Goal: Task Accomplishment & Management: Manage account settings

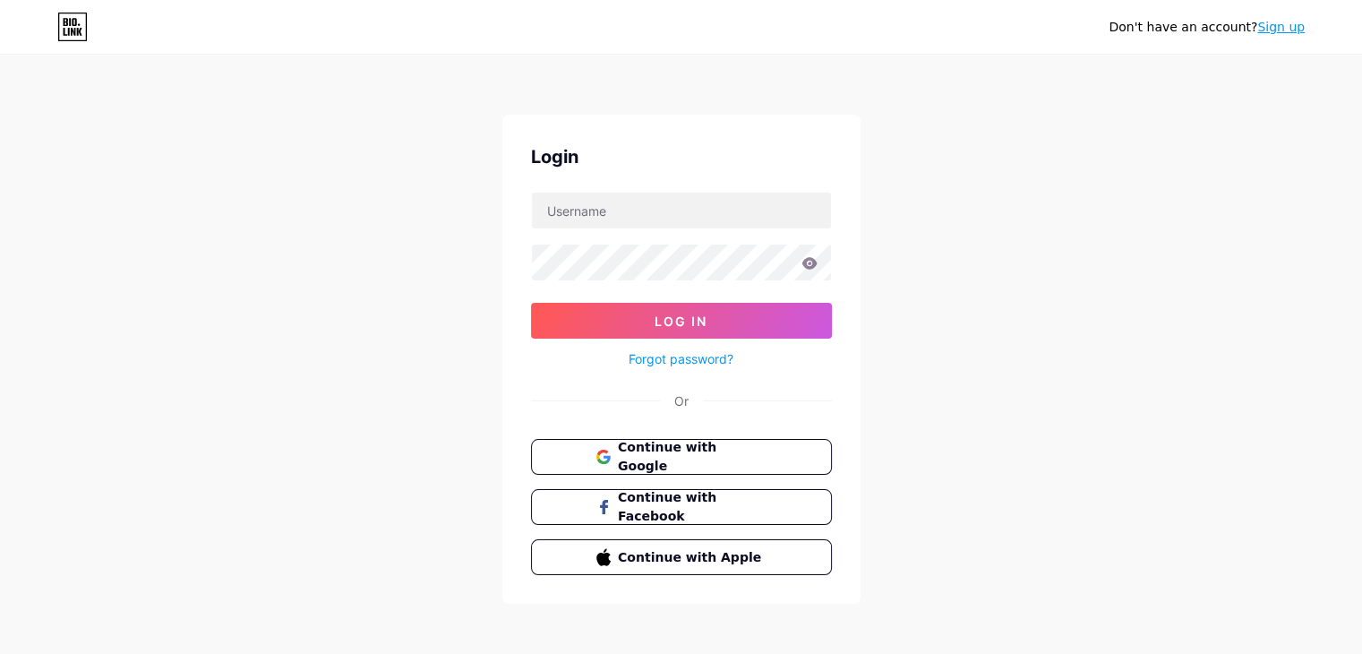
click at [575, 440] on button "Continue with Google" at bounding box center [681, 457] width 301 height 36
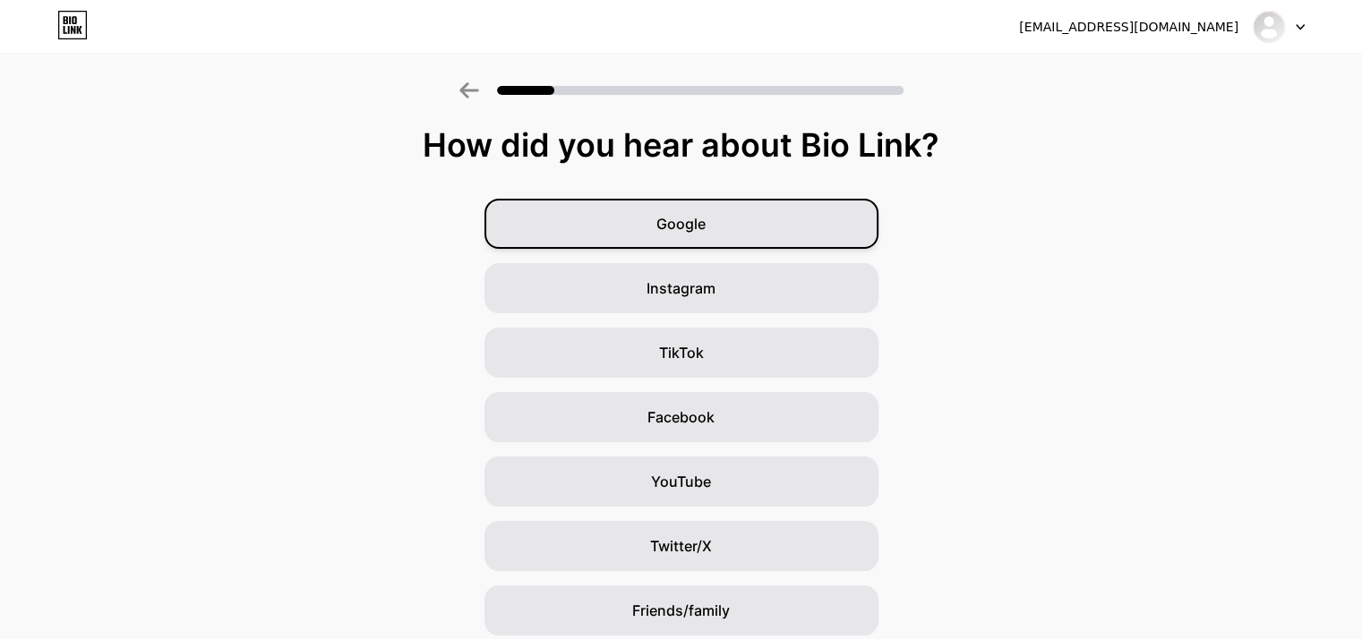
click at [631, 227] on div "Google" at bounding box center [681, 224] width 394 height 50
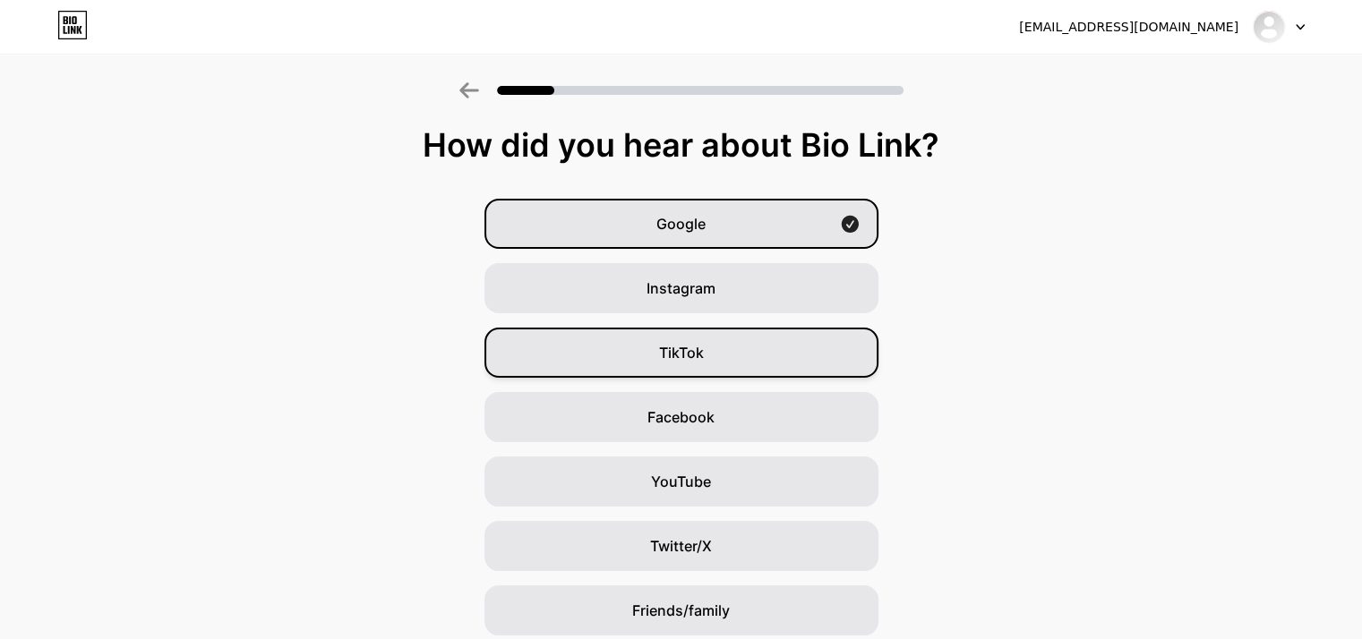
click at [600, 356] on div "TikTok" at bounding box center [681, 353] width 394 height 50
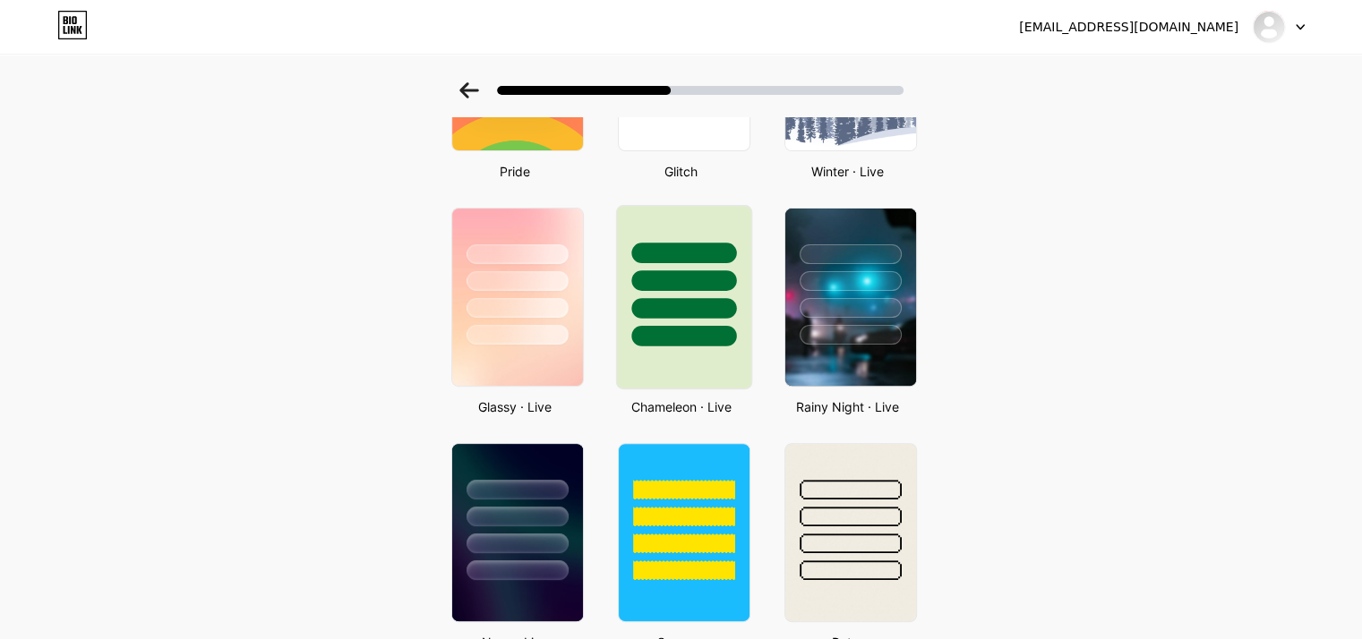
scroll to position [448, 0]
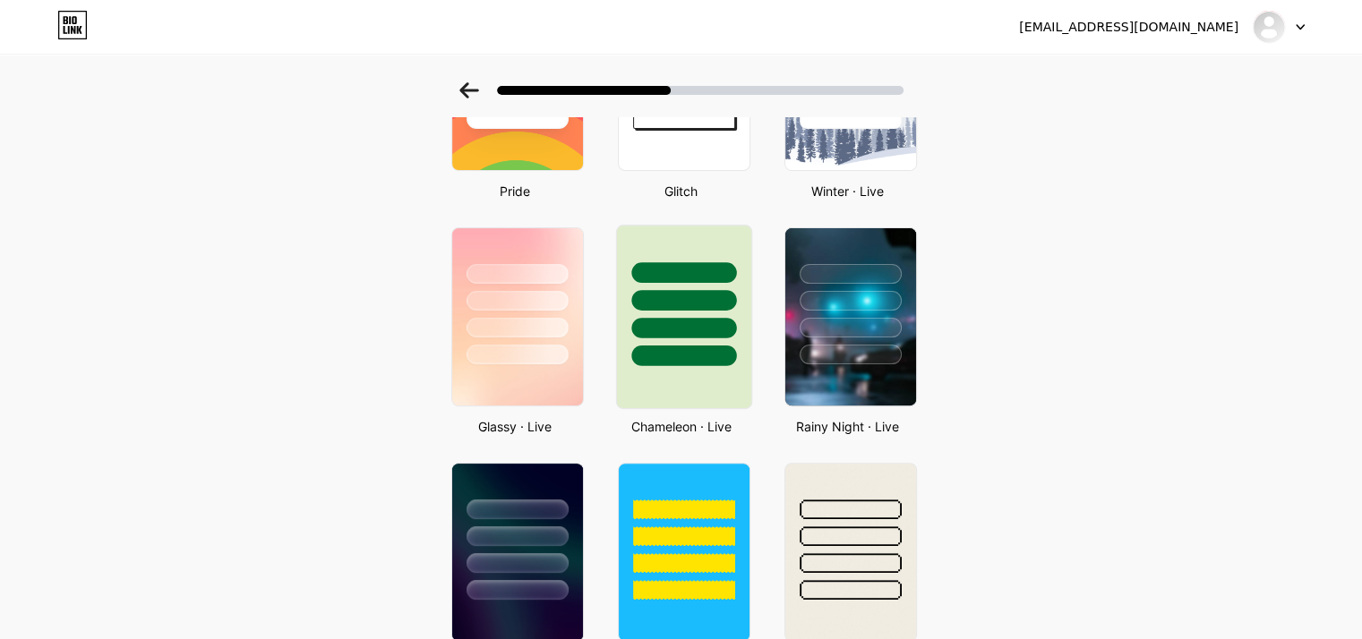
click at [675, 354] on div at bounding box center [683, 356] width 105 height 21
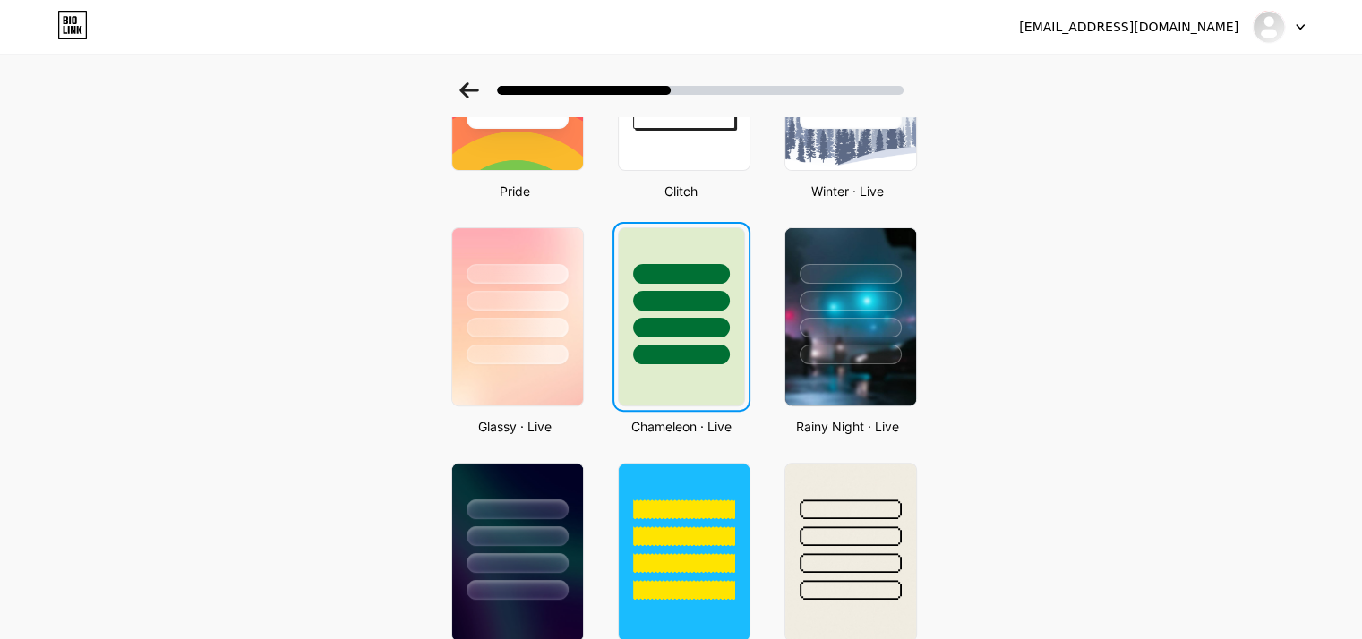
scroll to position [0, 0]
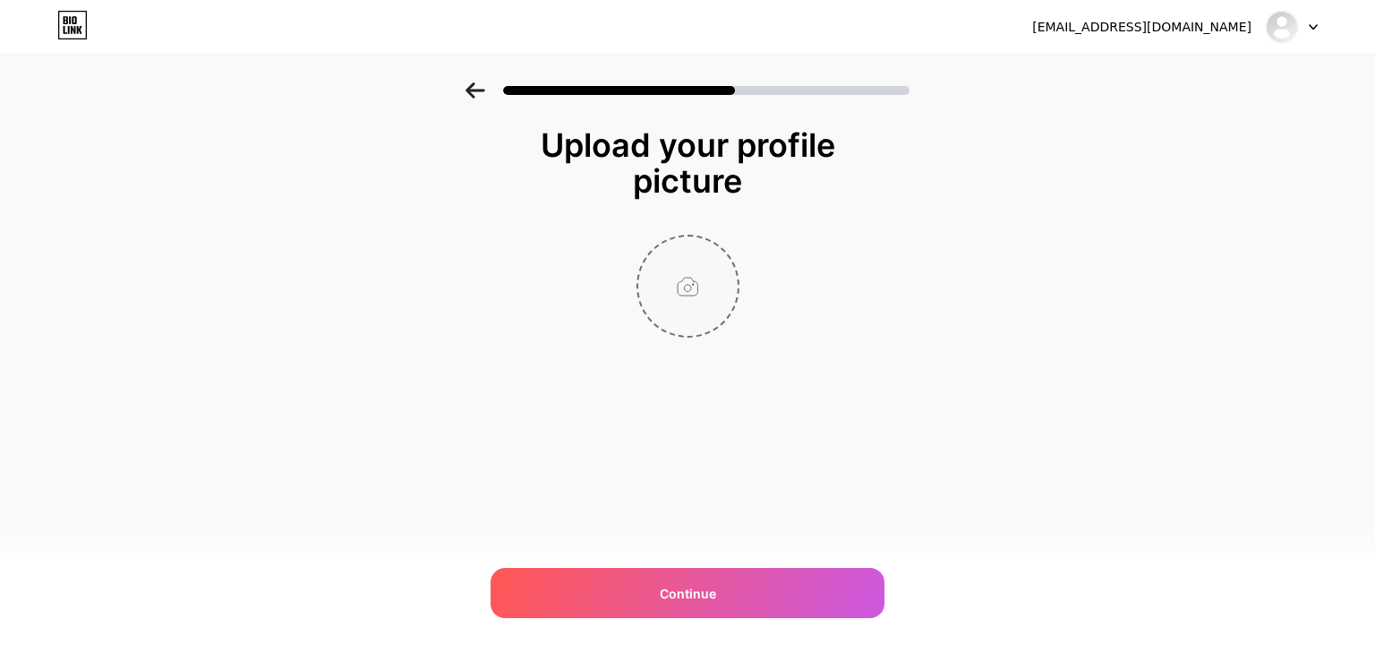
click at [664, 280] on input "file" at bounding box center [687, 285] width 99 height 99
type input "C:\fakepath\z7010195715398_89453bf396714702aea1da1a1674d11c.jpg"
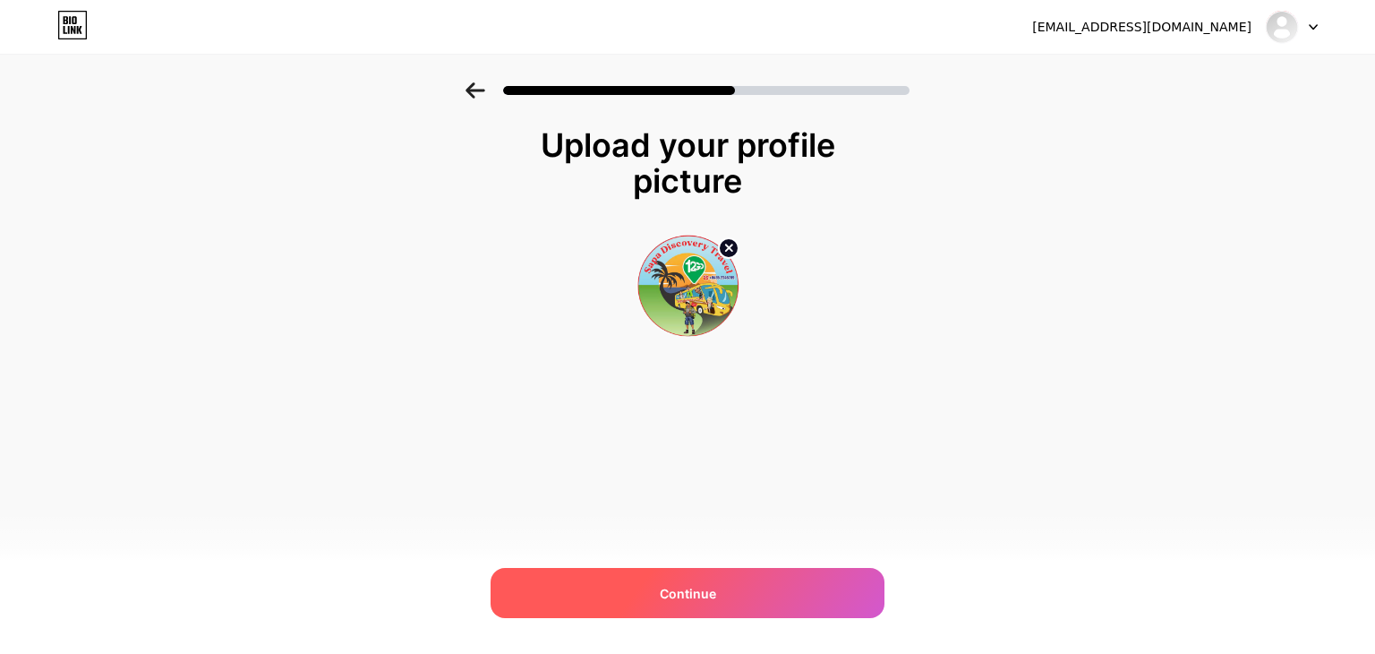
click at [723, 576] on div "Continue" at bounding box center [688, 593] width 394 height 50
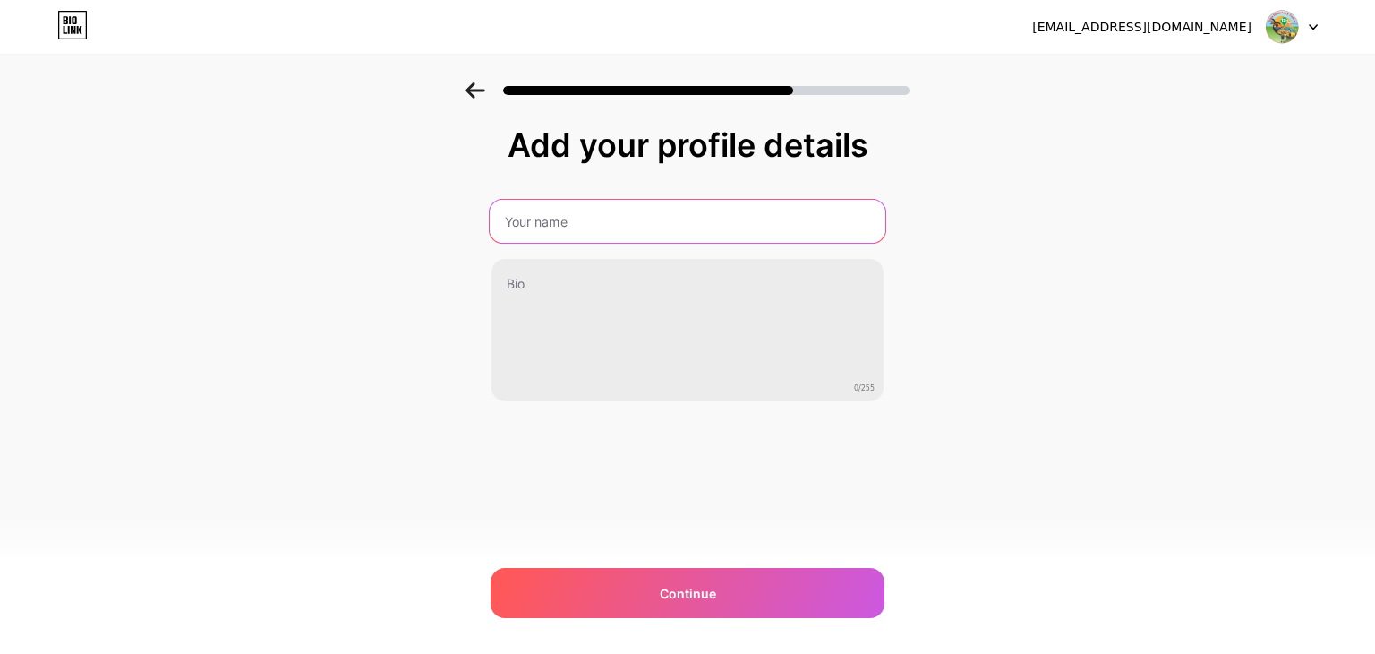
click at [644, 230] on input "text" at bounding box center [688, 221] width 396 height 43
type input "s"
type input "Sapa Discovery Travel"
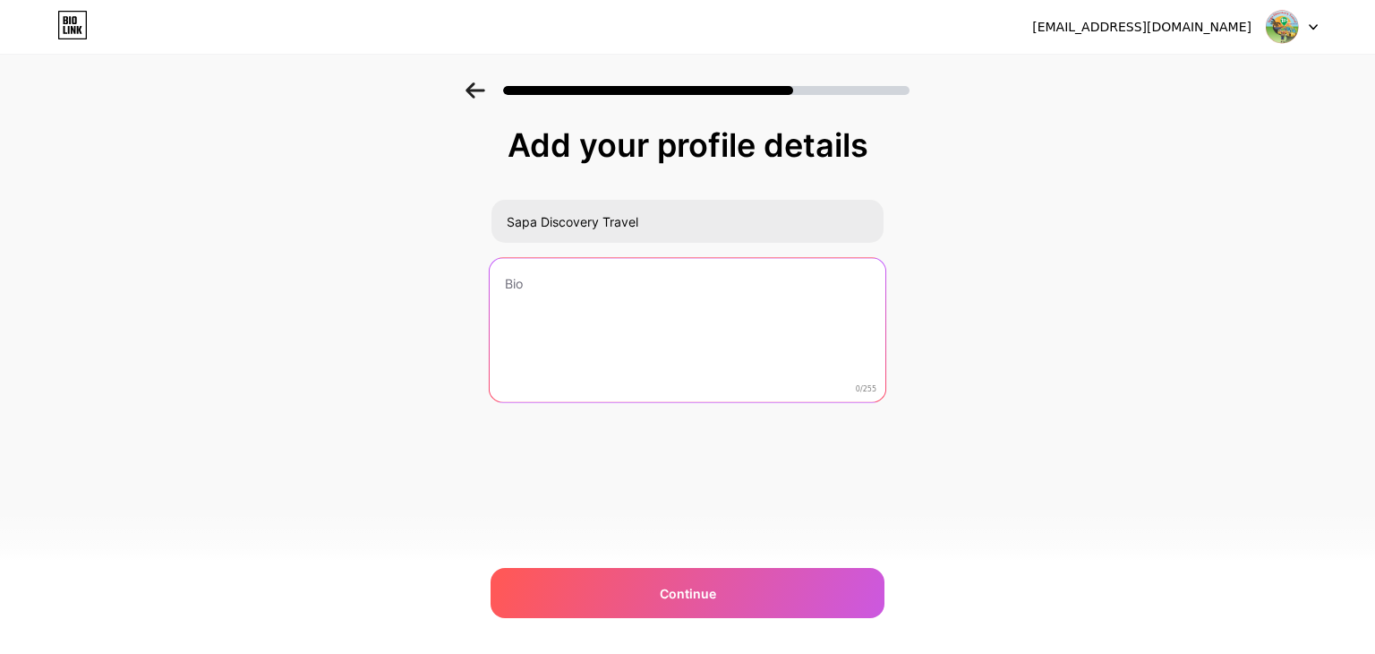
click at [544, 312] on textarea at bounding box center [688, 331] width 396 height 146
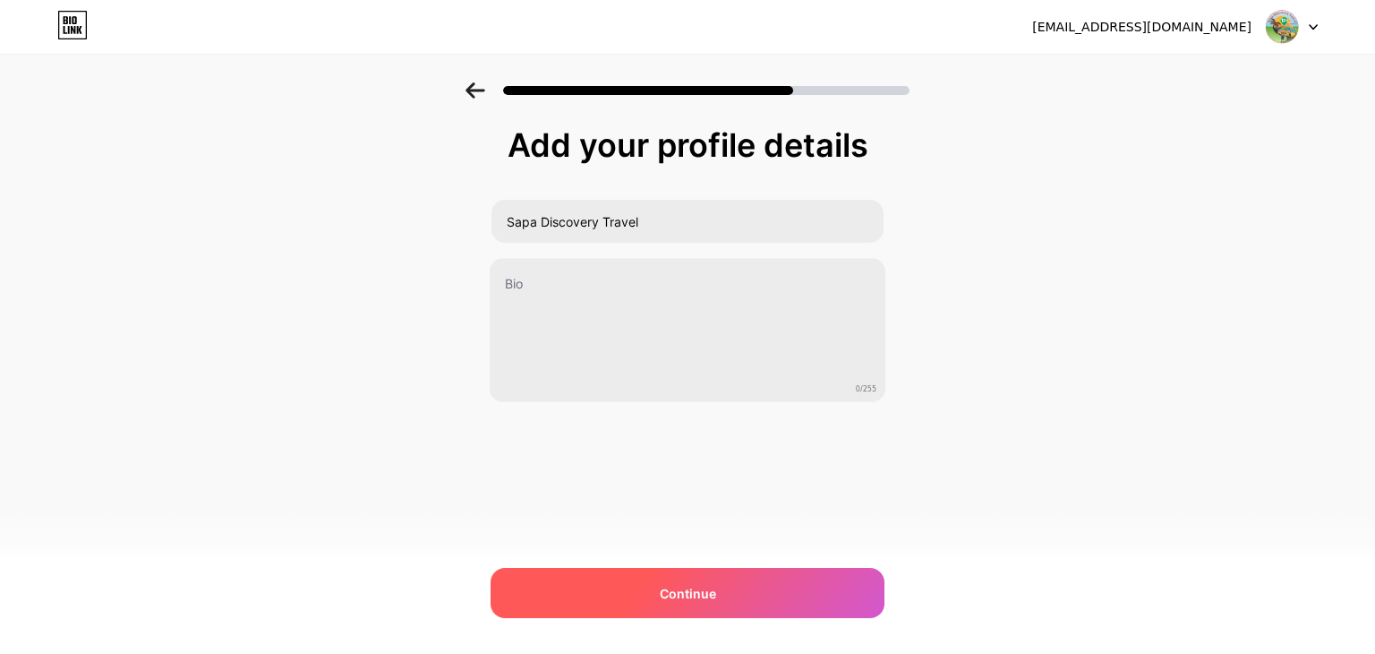
click at [742, 601] on div "Continue" at bounding box center [688, 593] width 394 height 50
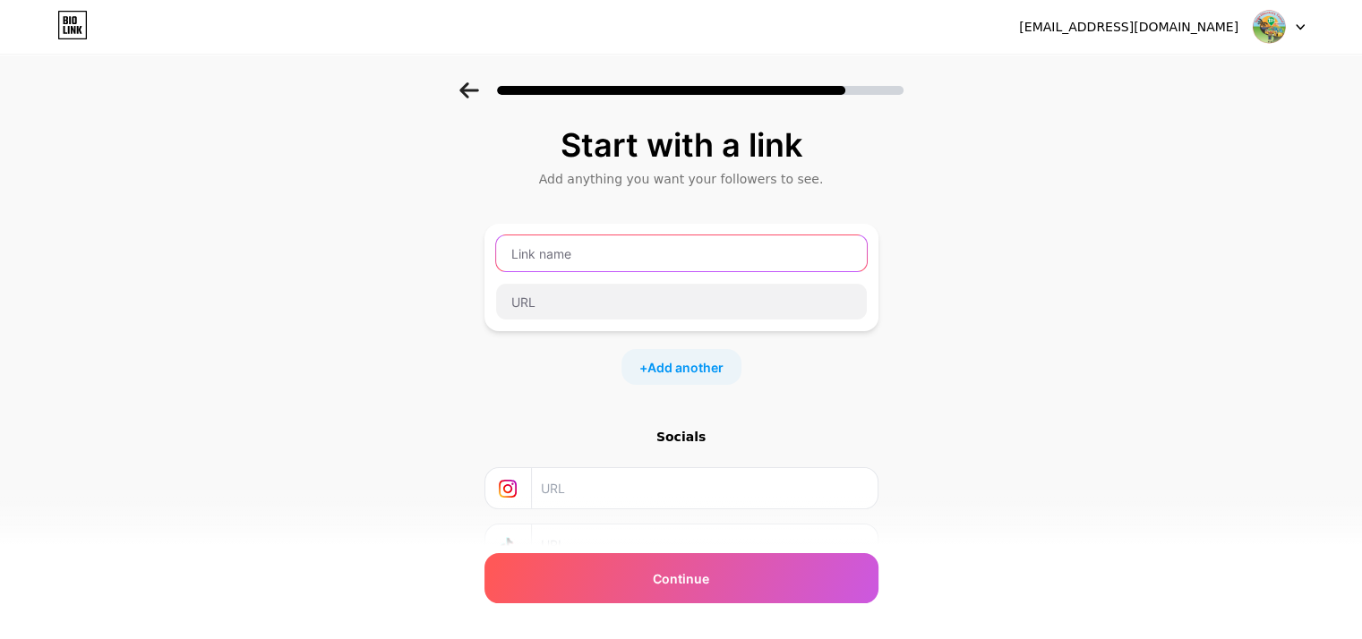
click at [522, 253] on input "text" at bounding box center [681, 254] width 371 height 36
click at [591, 262] on input "text" at bounding box center [681, 254] width 371 height 36
click at [640, 257] on input "text" at bounding box center [681, 254] width 371 height 36
paste input "https://www.tiktok.com/@12godiscoveryvietnam"
type input "https://www.tiktok.com/@12godiscoveryvietnam"
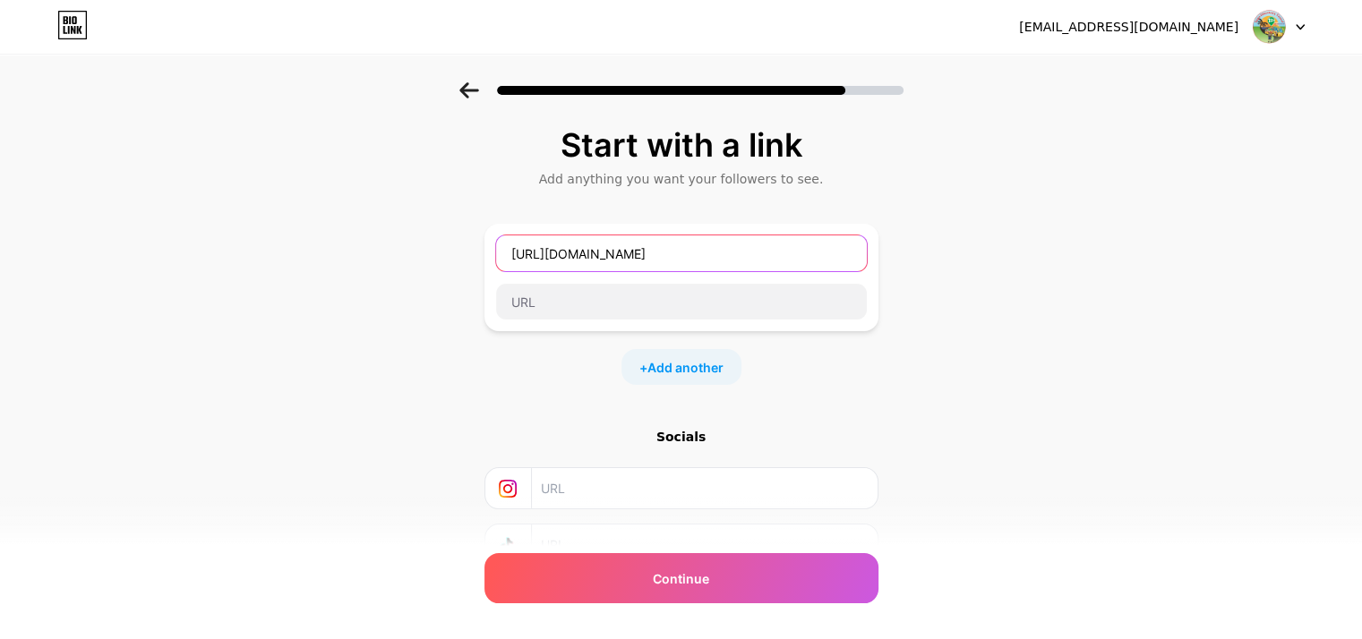
click at [656, 260] on input "https://www.tiktok.com/@12godiscoveryvietnam" at bounding box center [681, 254] width 371 height 36
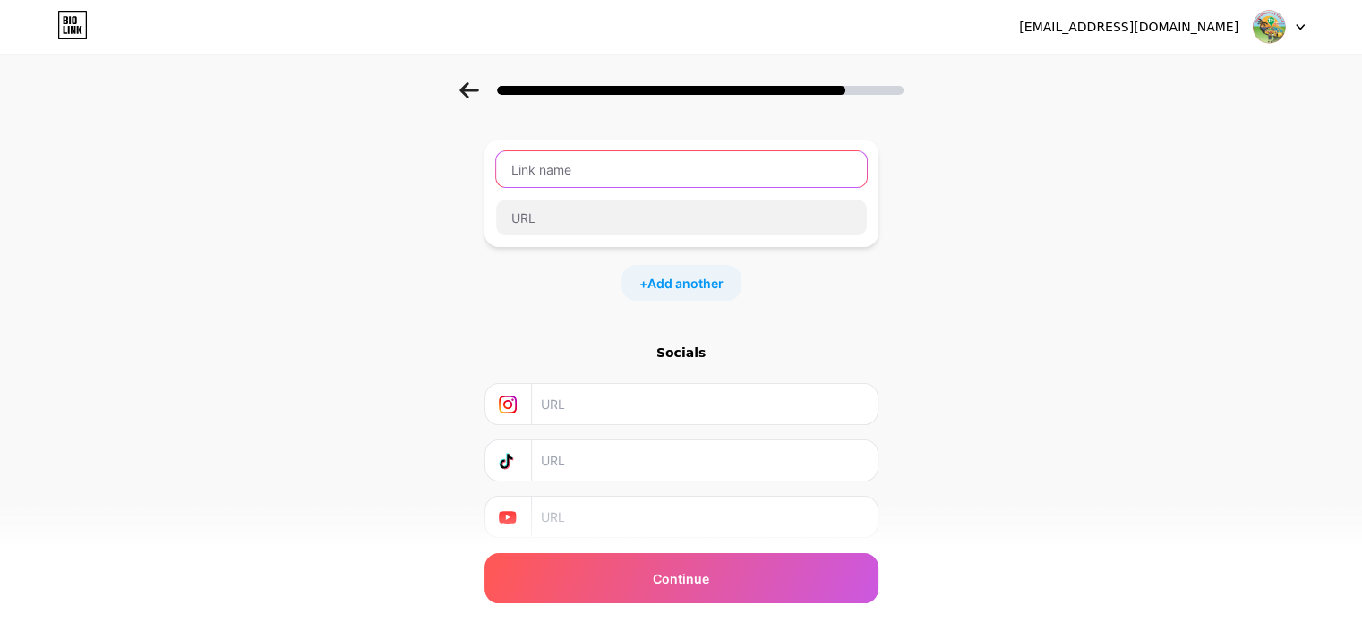
scroll to position [141, 0]
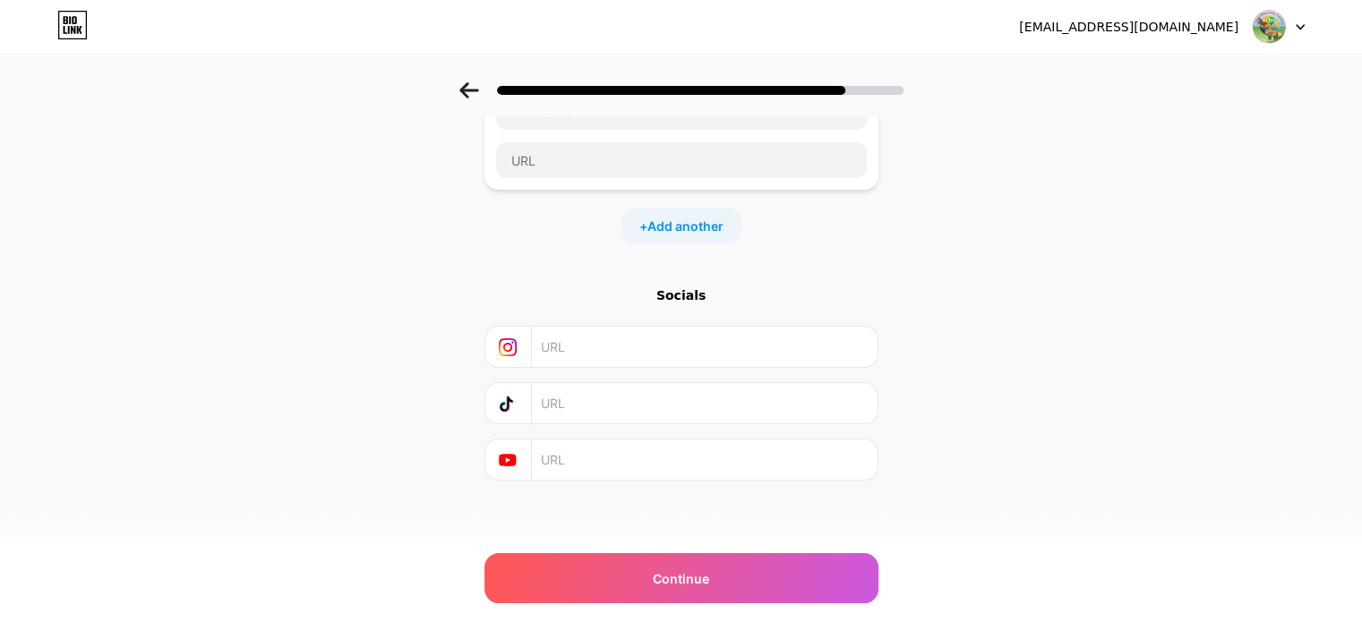
click at [601, 406] on input "text" at bounding box center [703, 403] width 325 height 40
paste input "https://www.tiktok.com/@12godiscoveryvietnam"
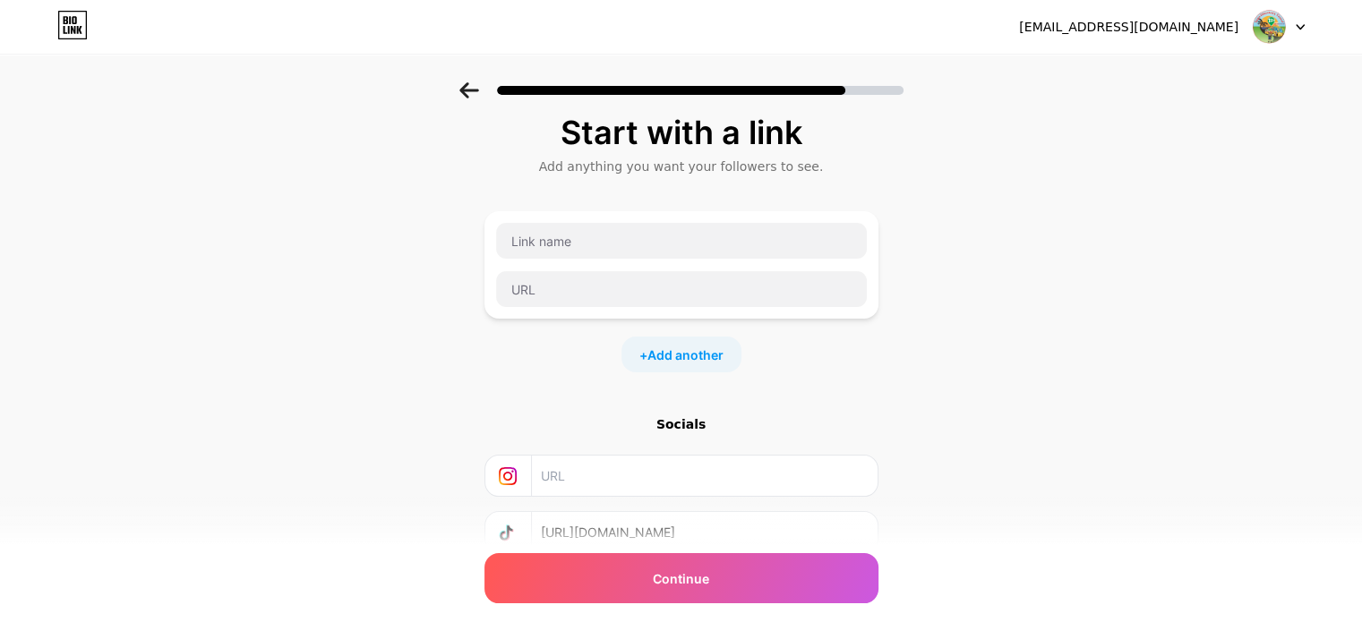
scroll to position [0, 0]
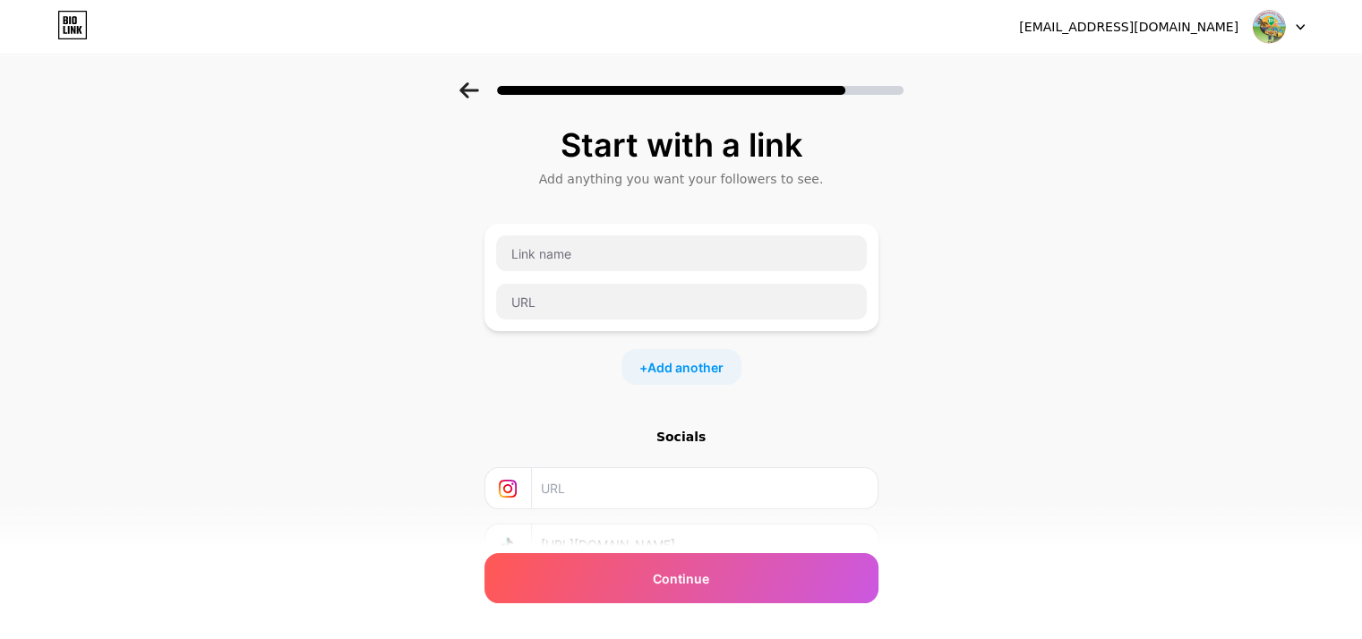
type input "https://www.tiktok.com/@12godiscoveryvietnam"
click at [595, 468] on input "text" at bounding box center [703, 488] width 325 height 40
click at [710, 263] on input "text" at bounding box center [681, 254] width 371 height 36
click at [711, 373] on span "Add another" at bounding box center [685, 367] width 76 height 19
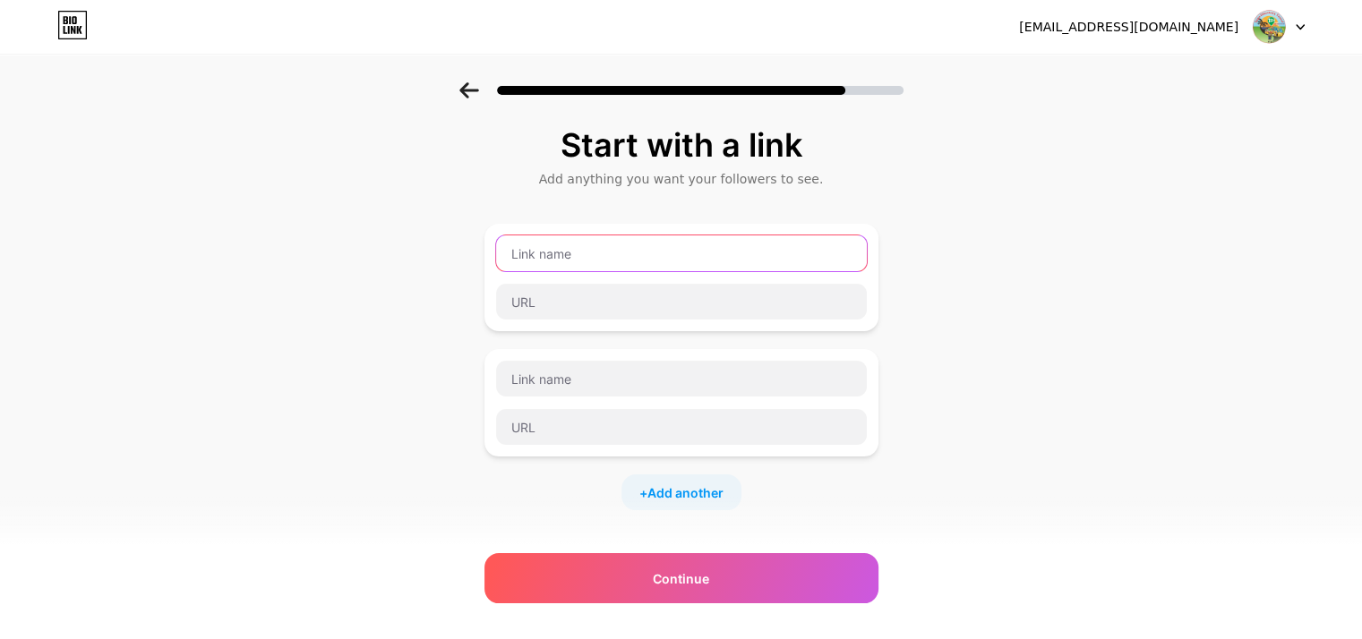
click at [613, 239] on input "text" at bounding box center [681, 254] width 371 height 36
type input "!"
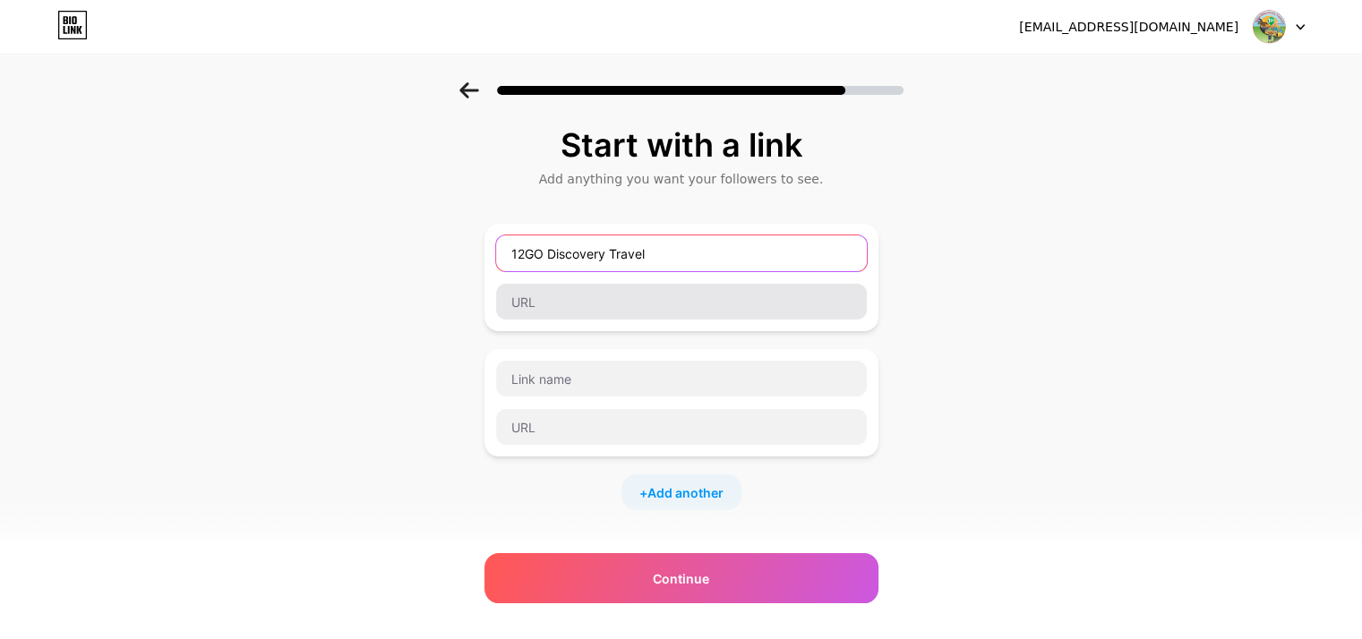
type input "12GO Discovery Travel"
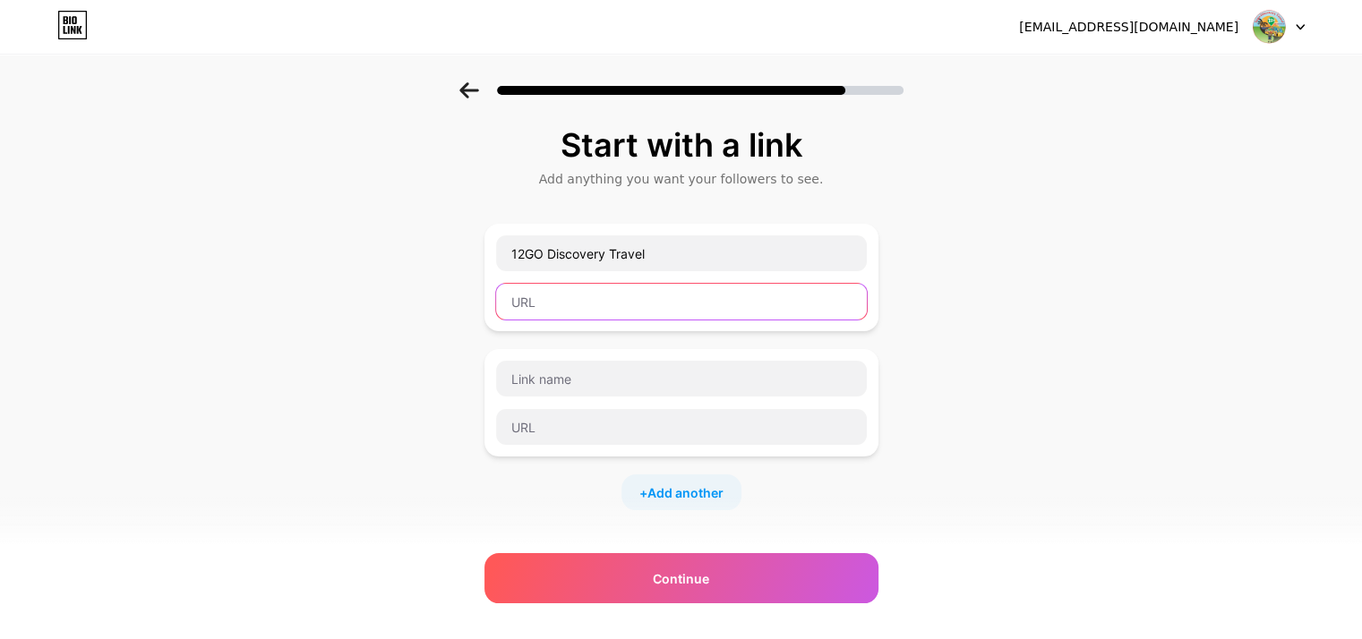
click at [659, 292] on input "text" at bounding box center [681, 302] width 371 height 36
type input "v"
paste input "https://12go.asia/vi/operator/sapa-discovery-travel?gad_source=1&gad_campaignid…"
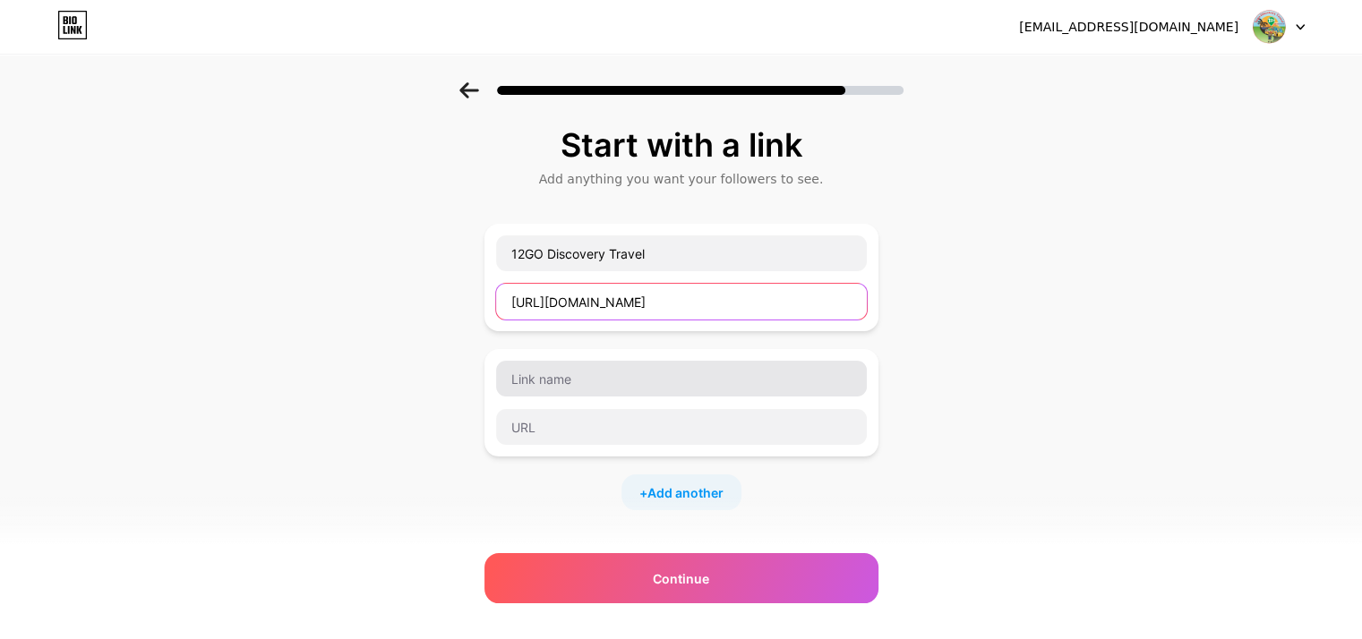
type input "https://12go.asia/vi/operator/sapa-discovery-travel?gad_source=1&gad_campaignid…"
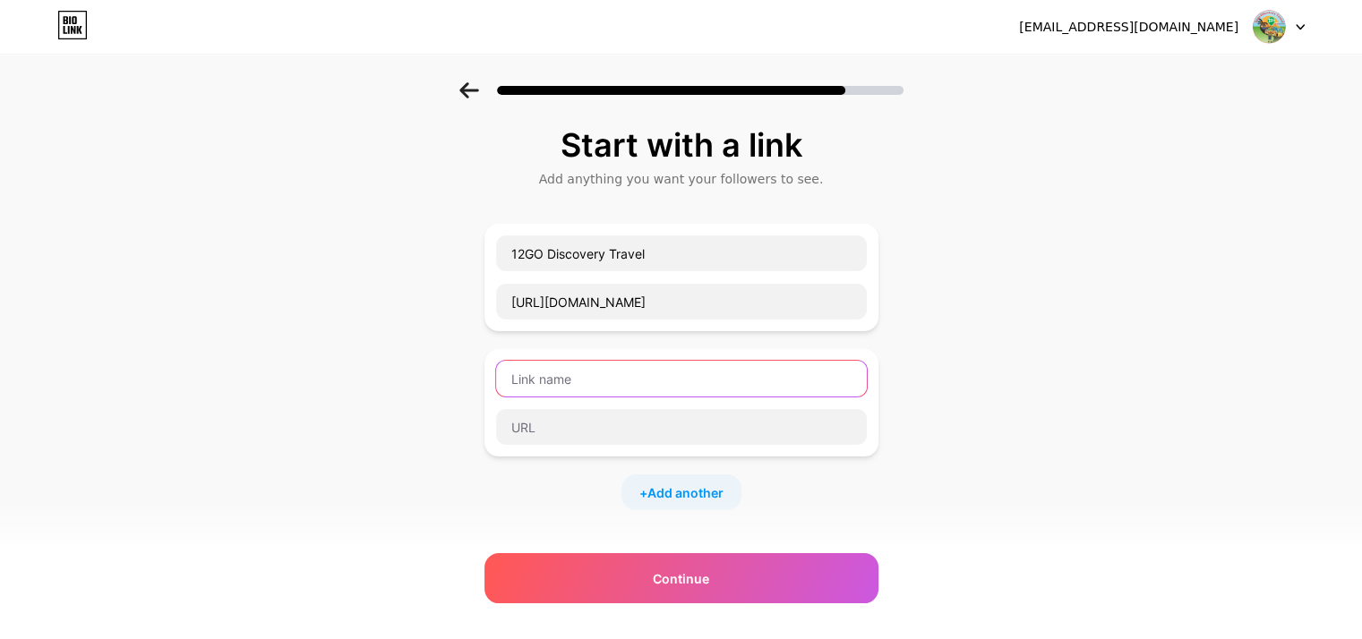
scroll to position [0, 0]
click at [640, 376] on input "text" at bounding box center [681, 379] width 371 height 36
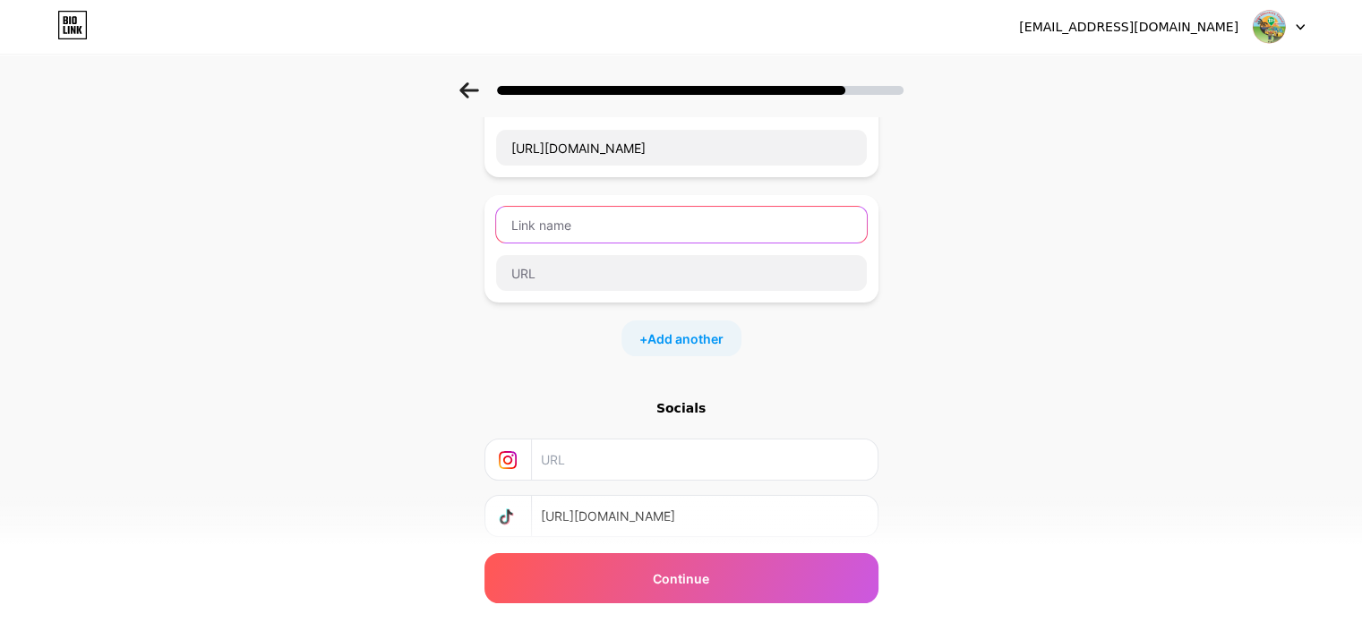
scroll to position [179, 0]
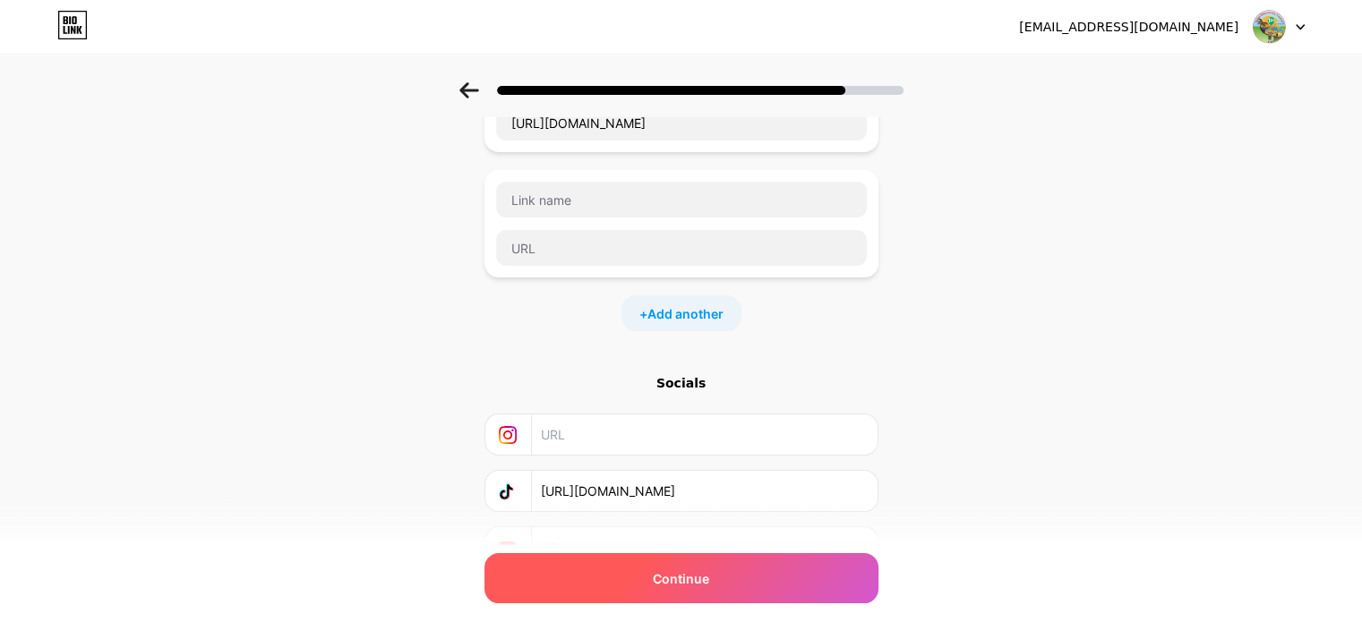
click at [741, 586] on div "Continue" at bounding box center [681, 578] width 394 height 50
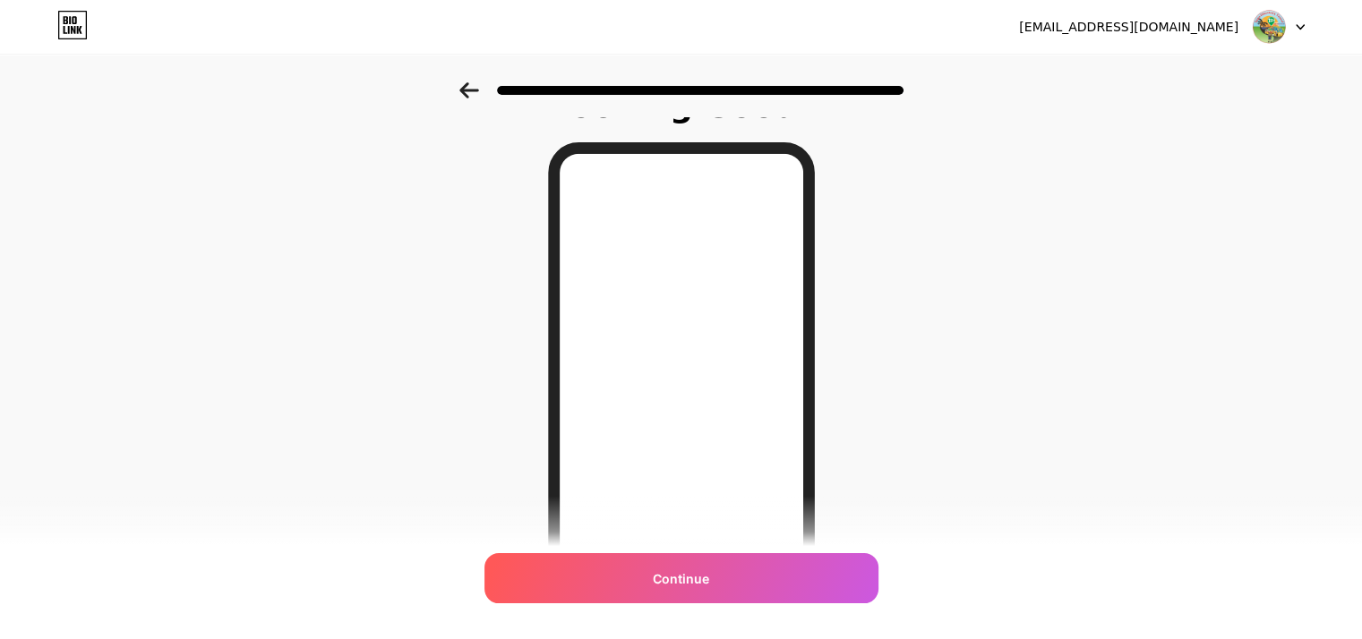
scroll to position [90, 0]
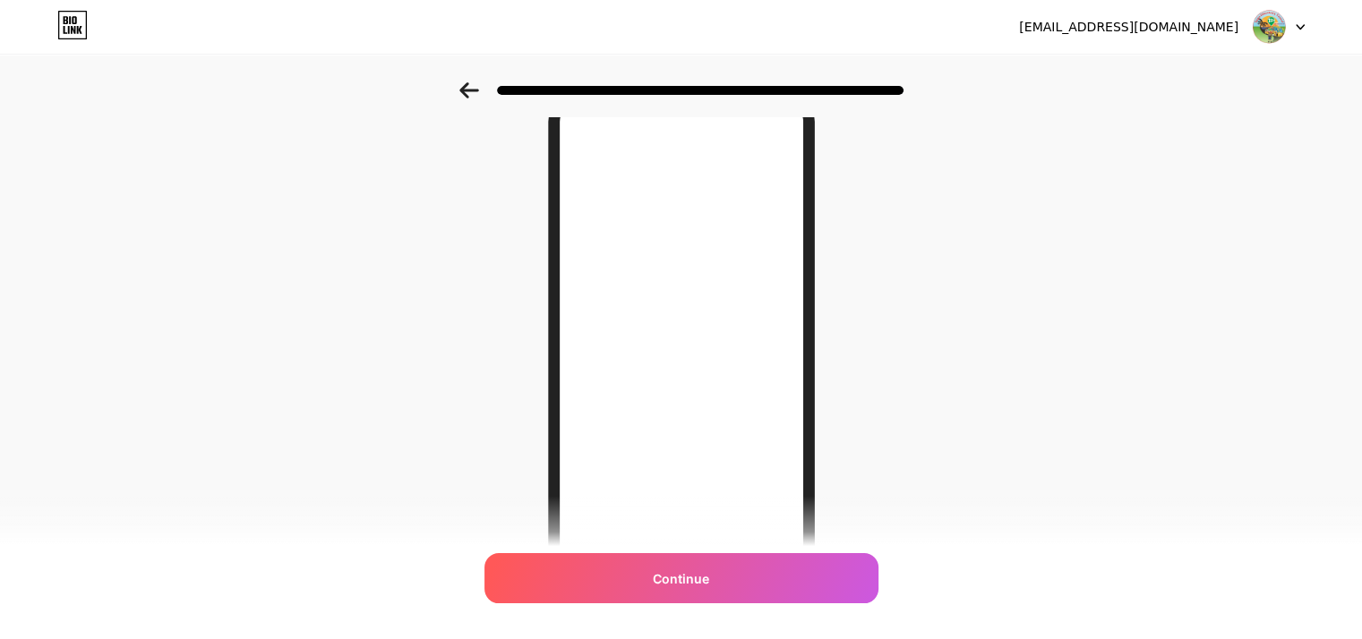
click at [475, 93] on icon at bounding box center [469, 90] width 20 height 16
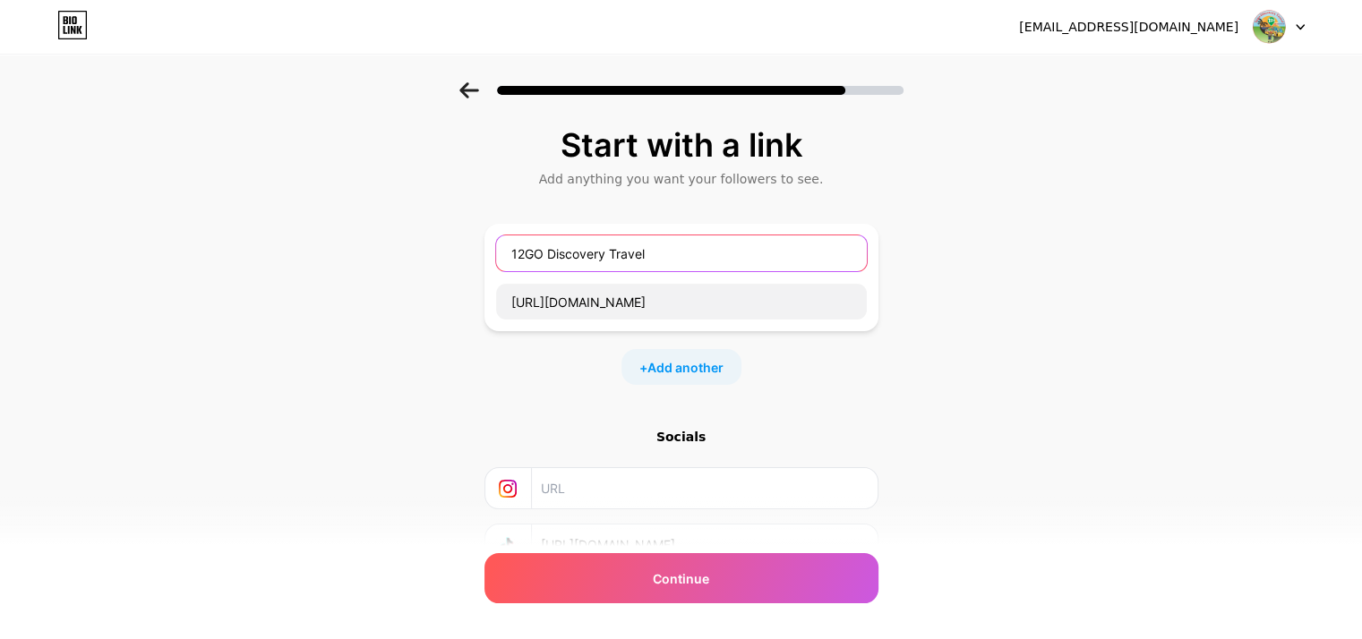
click at [678, 249] on input "12GO Discovery Travel" at bounding box center [681, 254] width 371 height 36
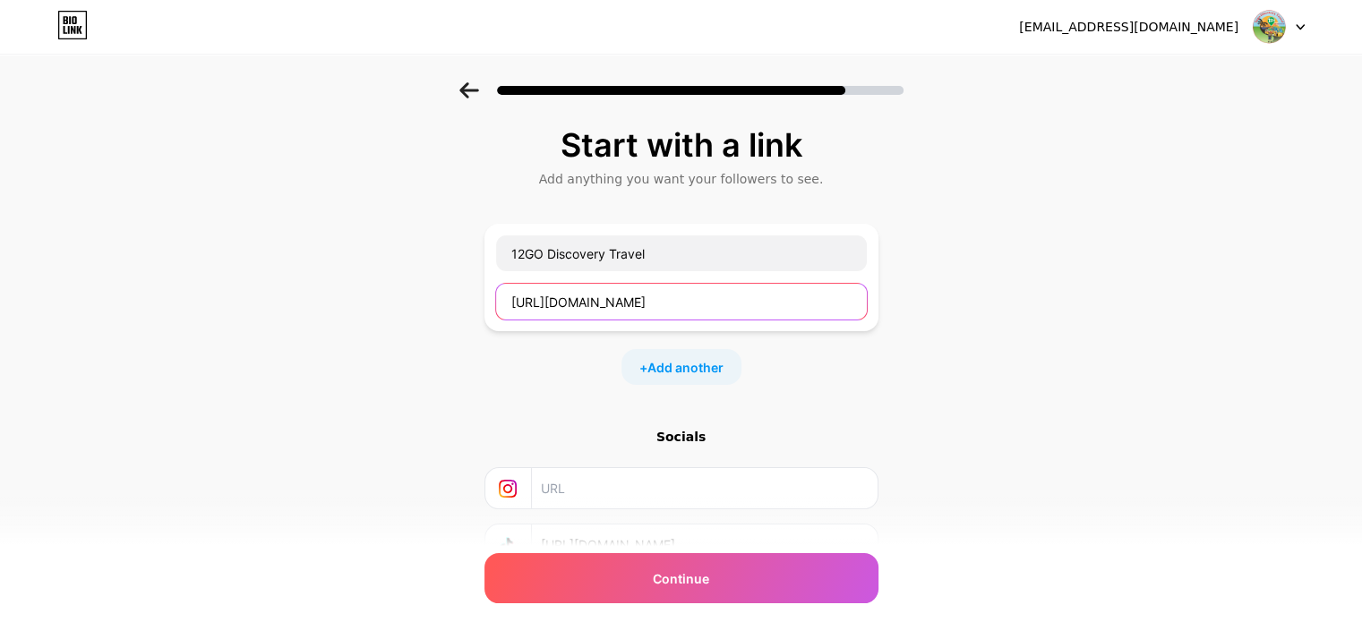
click at [742, 313] on input "https://12go.asia/vi/operator/sapa-discovery-travel?gad_source=1&gad_campaignid…" at bounding box center [681, 302] width 371 height 36
click at [579, 301] on input "https://12go.asia/vi/operator/sapa-discovery-travel?gad_source=1&gad_campaignid…" at bounding box center [681, 302] width 371 height 36
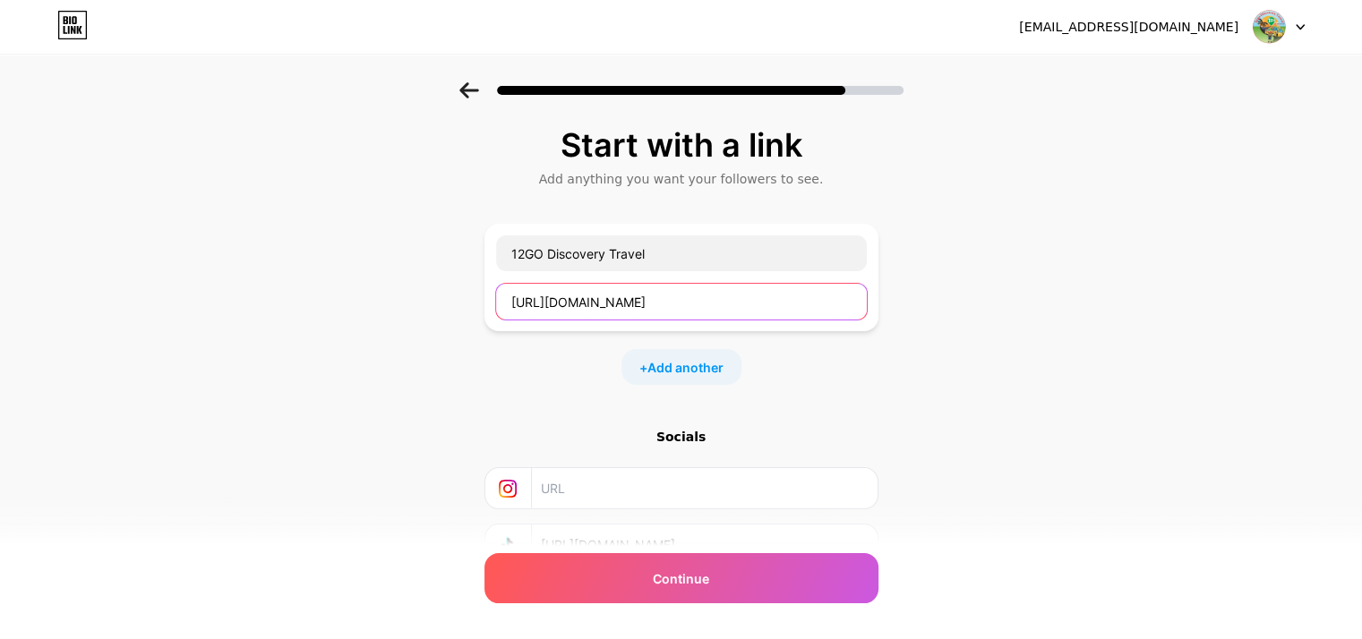
paste input "discoveryvietnam.com/"
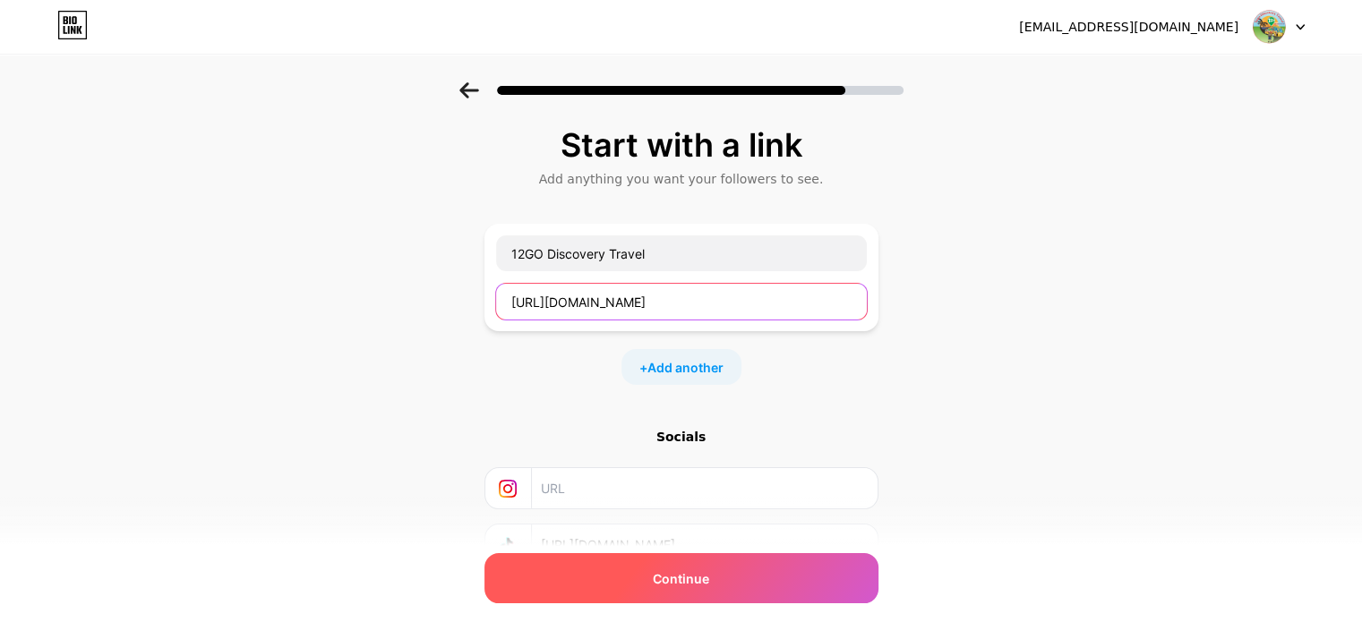
type input "https://12godiscoveryvietnam.com/"
click at [734, 579] on div "Continue" at bounding box center [681, 578] width 394 height 50
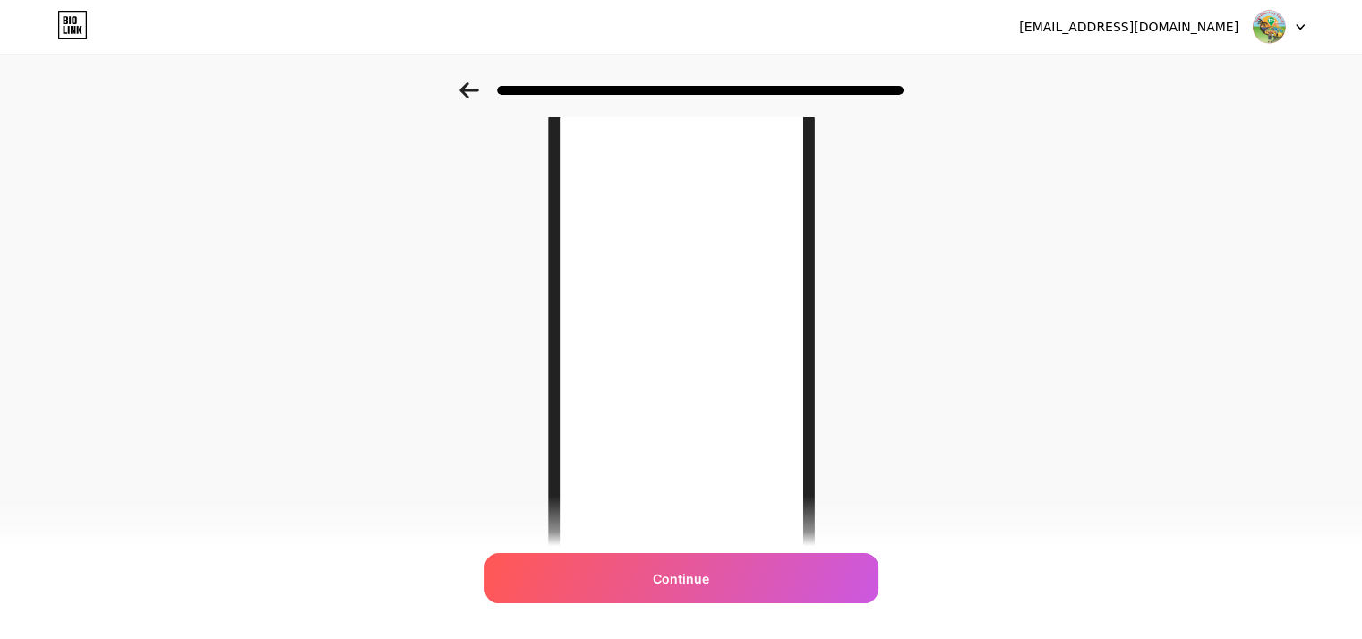
scroll to position [90, 0]
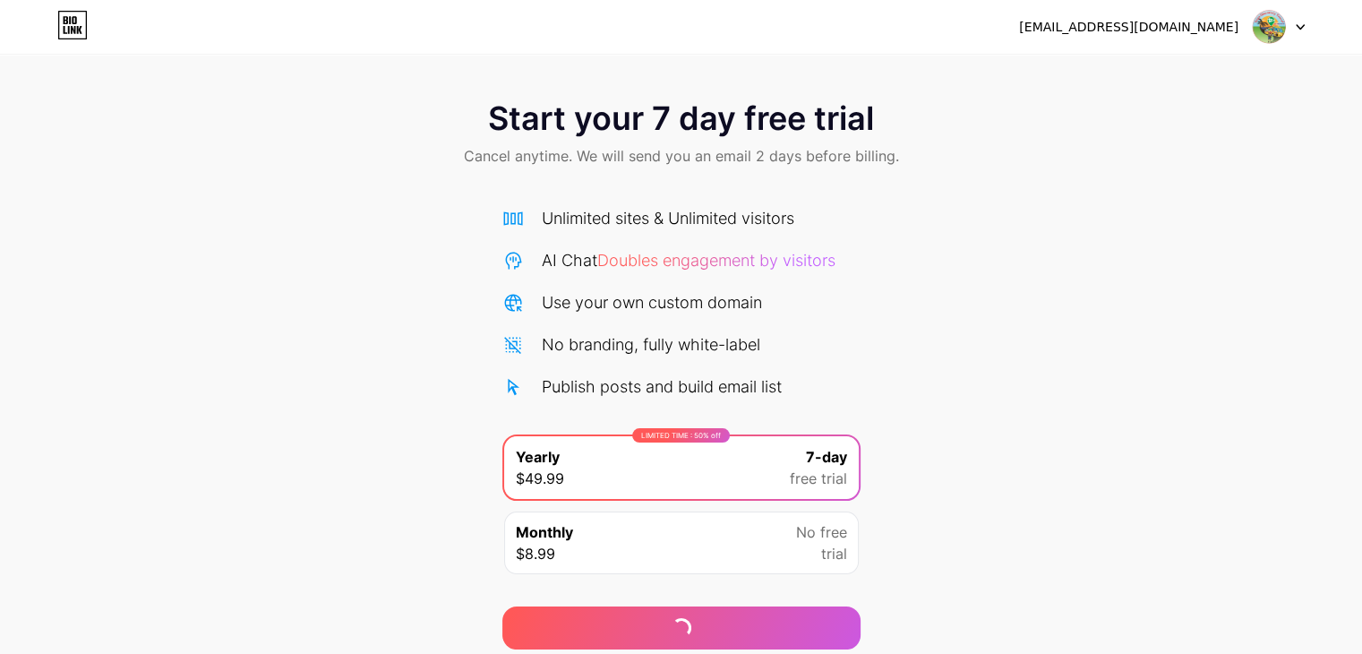
click at [83, 23] on icon at bounding box center [72, 25] width 30 height 29
click at [1273, 30] on img at bounding box center [1269, 27] width 34 height 34
click at [60, 35] on icon at bounding box center [72, 25] width 30 height 29
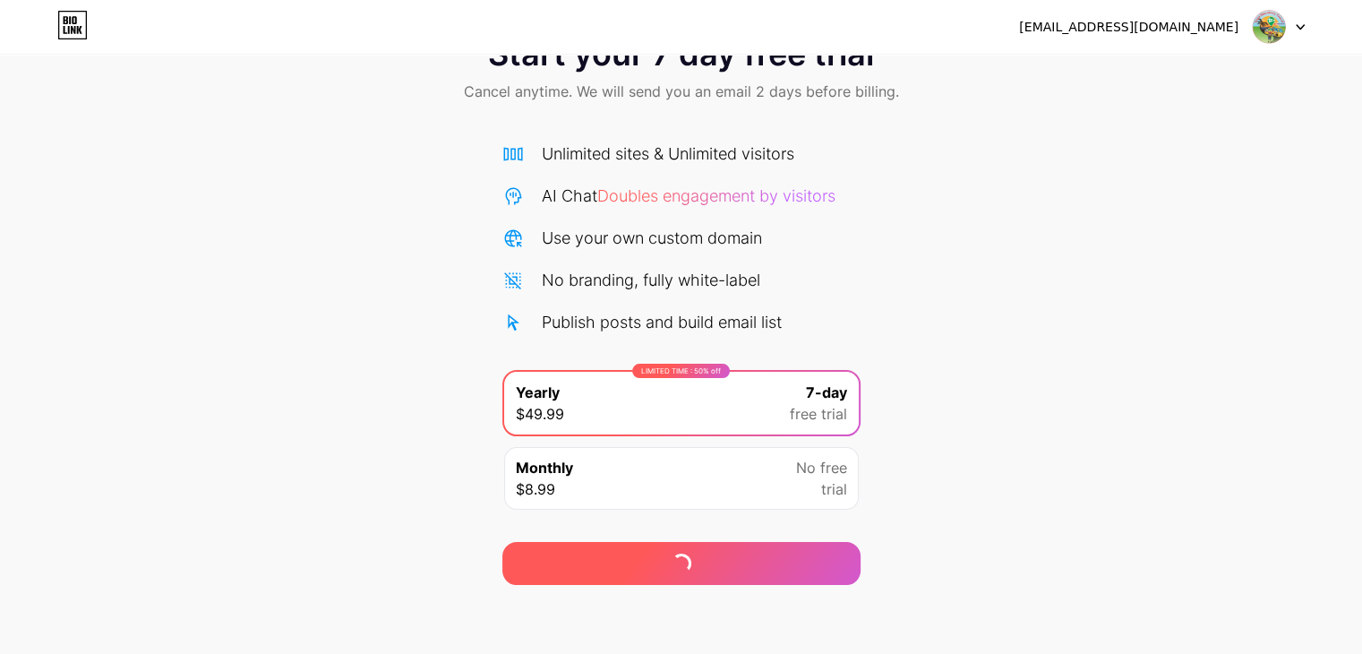
scroll to position [66, 0]
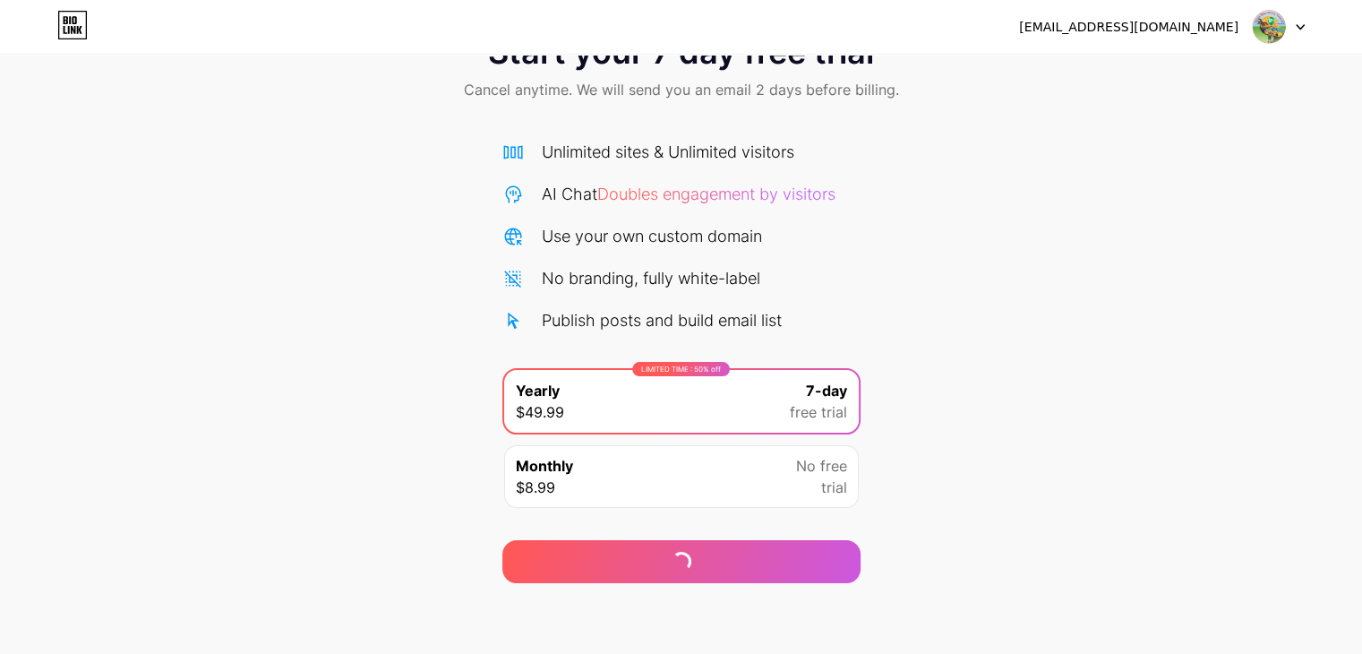
click at [56, 30] on div "thanhdaigia.2003@gmail.com Logout" at bounding box center [681, 27] width 1362 height 32
click at [59, 30] on icon at bounding box center [72, 25] width 30 height 29
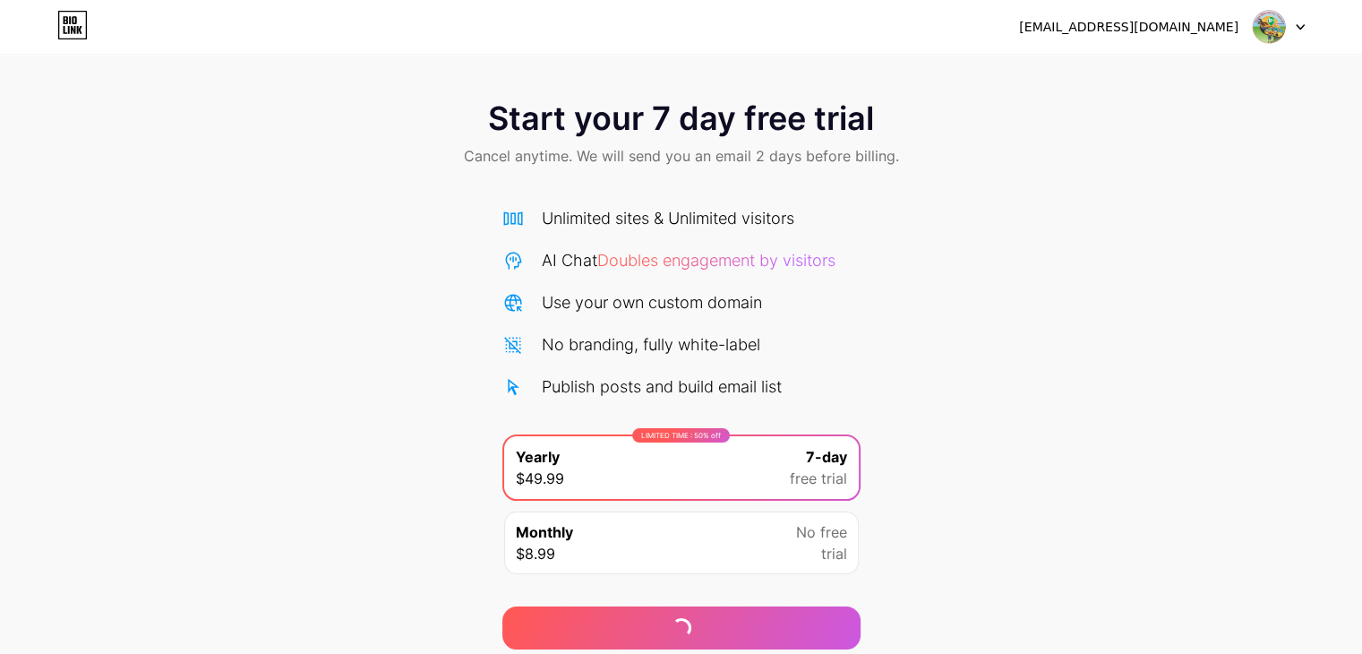
click at [1284, 33] on img at bounding box center [1269, 27] width 34 height 34
click at [1207, 79] on li "Logout" at bounding box center [1193, 73] width 222 height 48
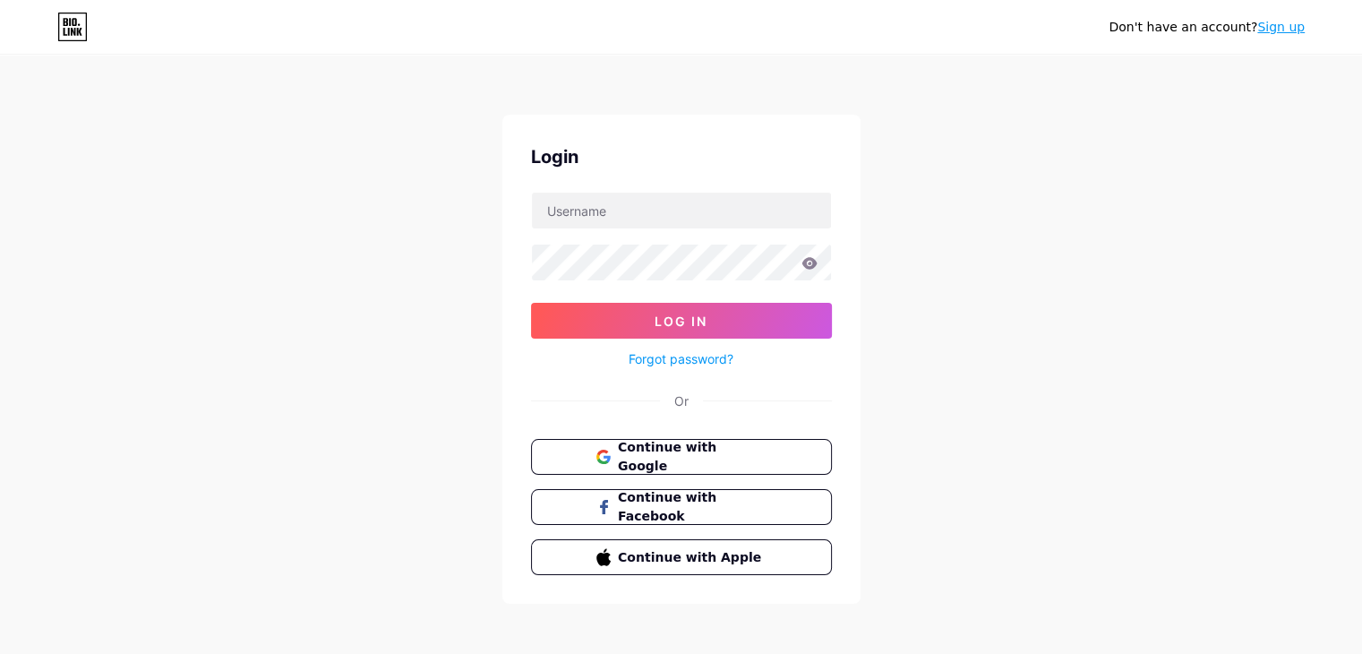
scroll to position [4, 0]
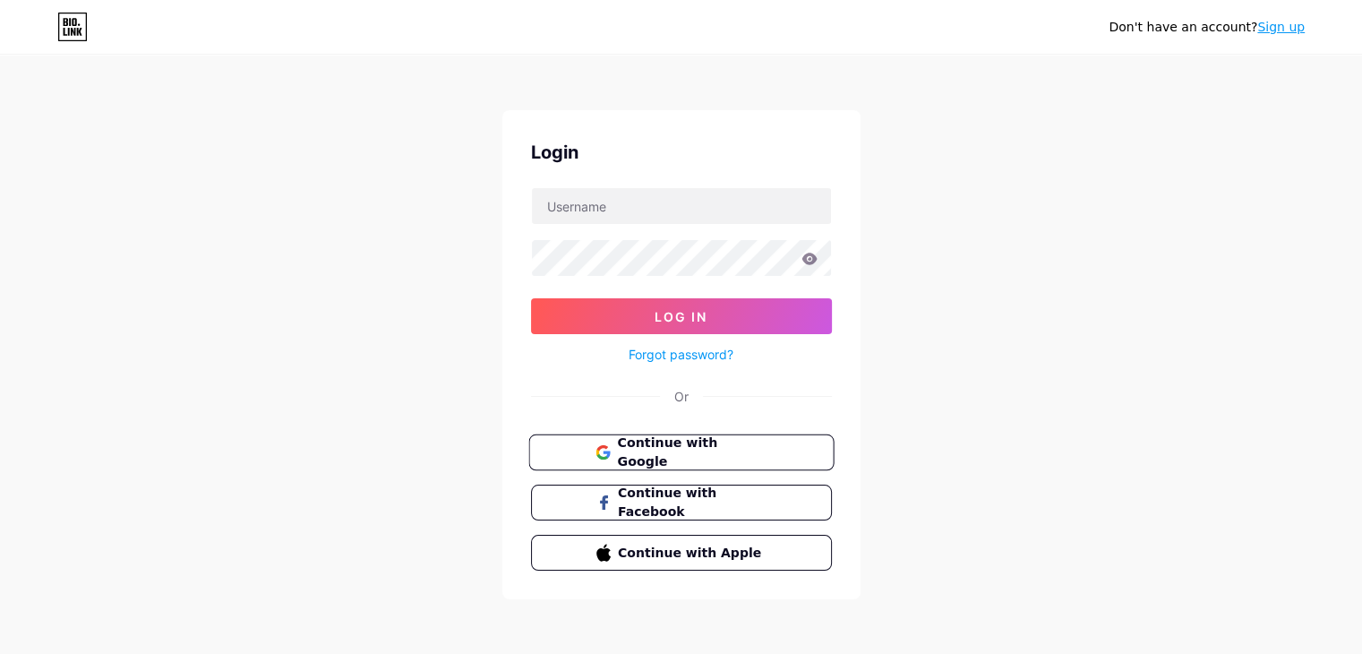
click at [650, 448] on span "Continue with Google" at bounding box center [692, 452] width 150 height 39
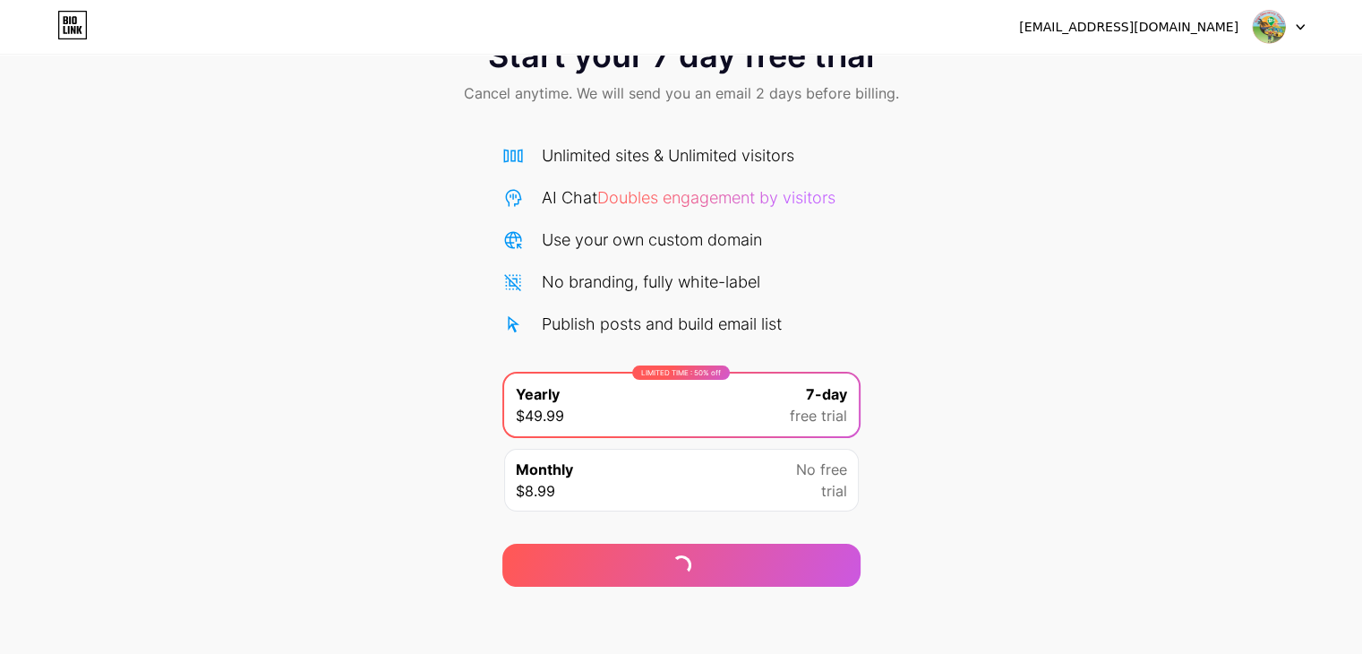
scroll to position [66, 0]
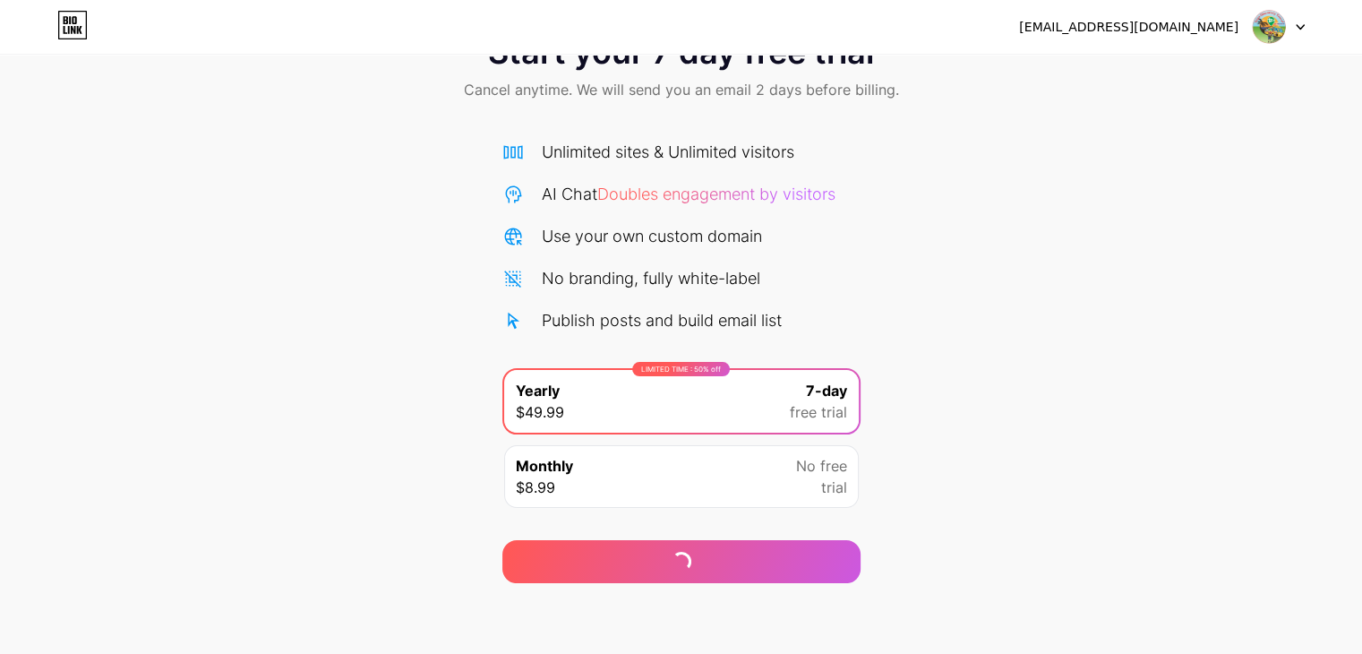
click at [750, 491] on div "Monthly $8.99 No free trial" at bounding box center [681, 476] width 355 height 63
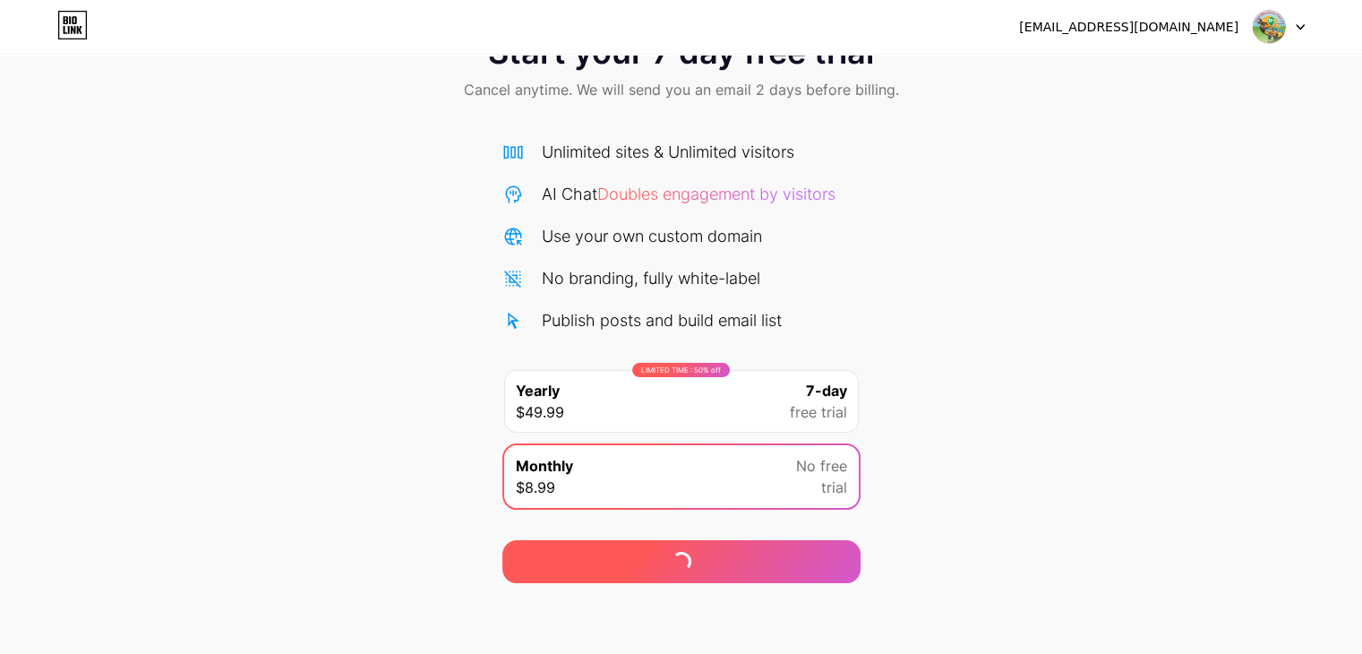
click at [677, 573] on div at bounding box center [681, 561] width 358 height 43
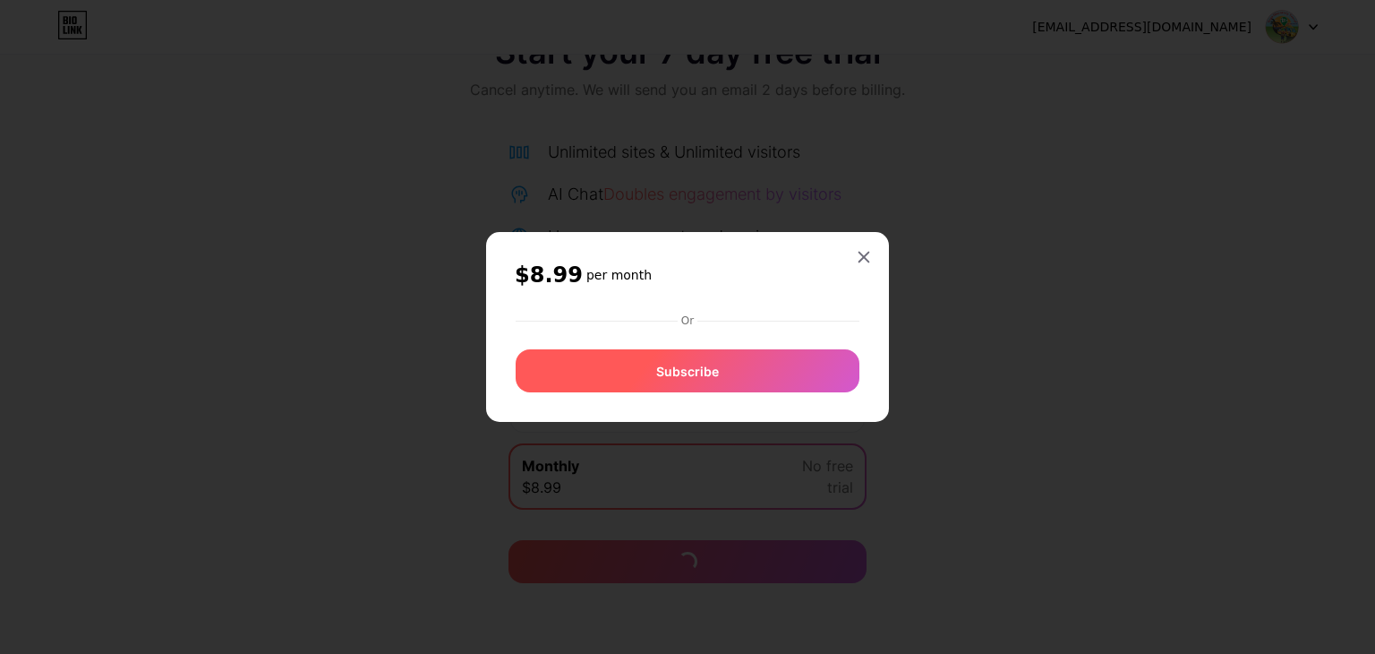
click at [779, 361] on div "Subscribe" at bounding box center [688, 370] width 344 height 43
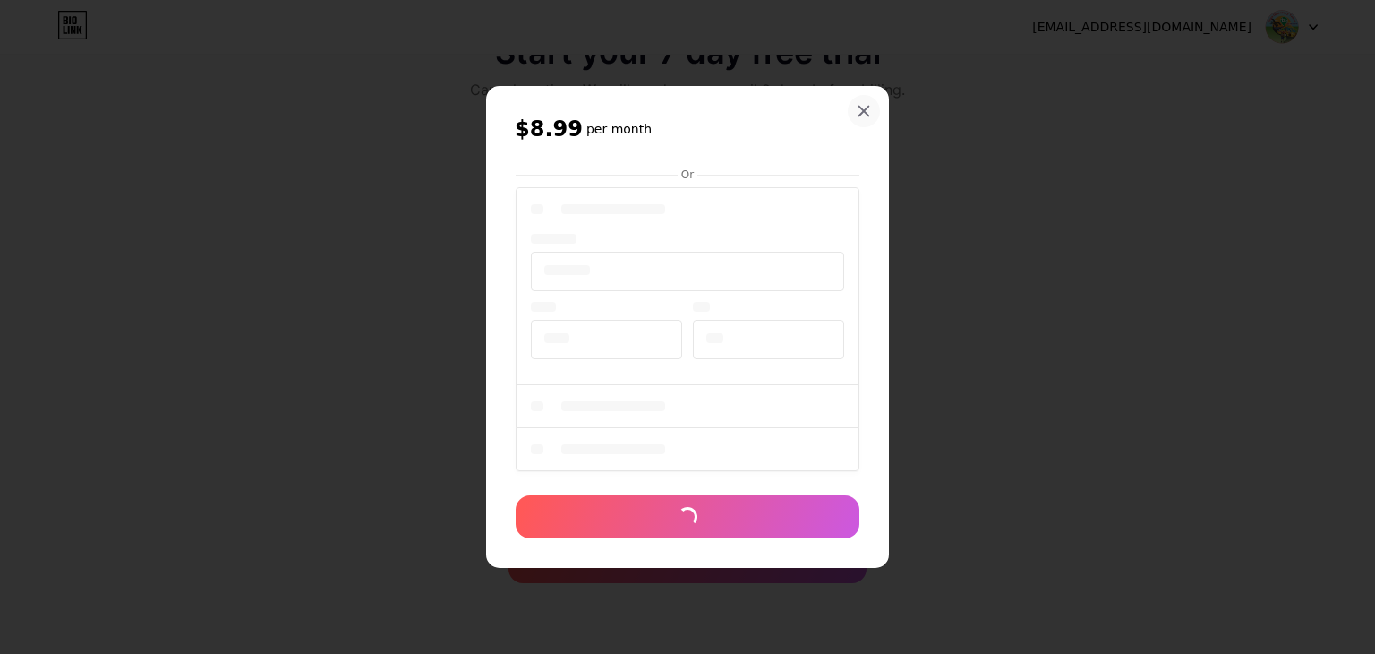
click at [863, 121] on div at bounding box center [864, 111] width 32 height 32
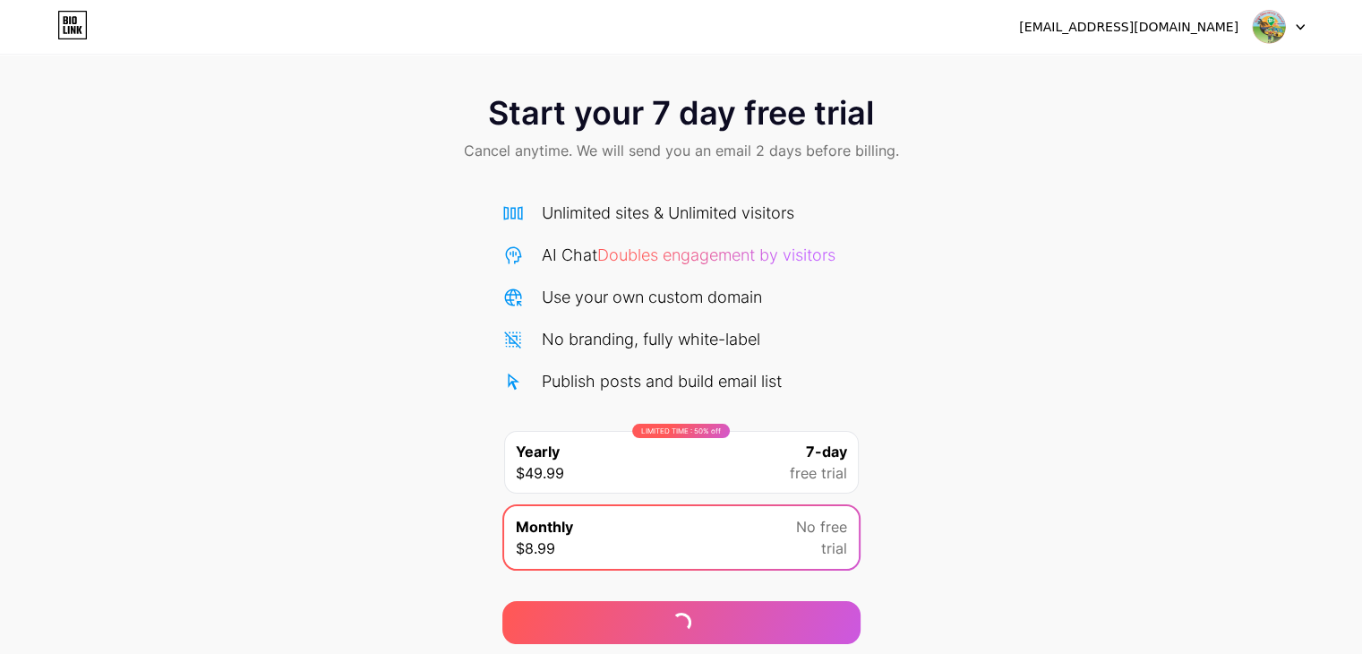
scroll to position [0, 0]
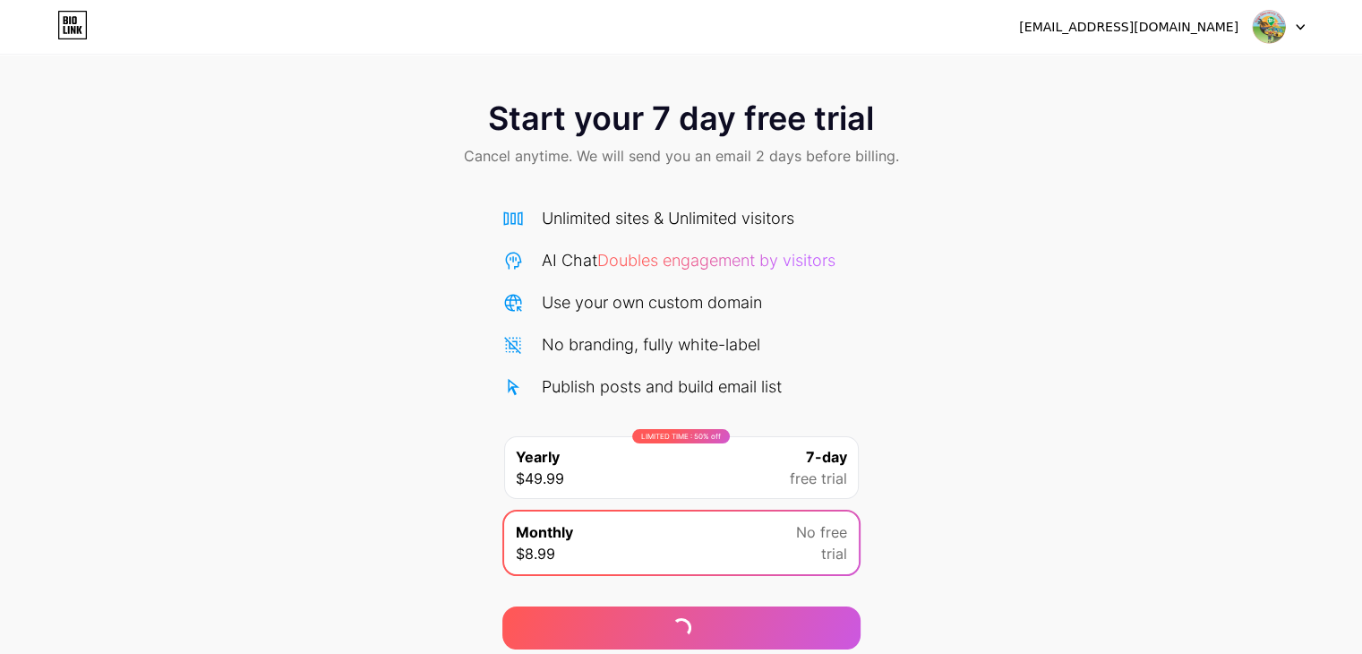
click at [75, 33] on icon at bounding box center [72, 25] width 30 height 29
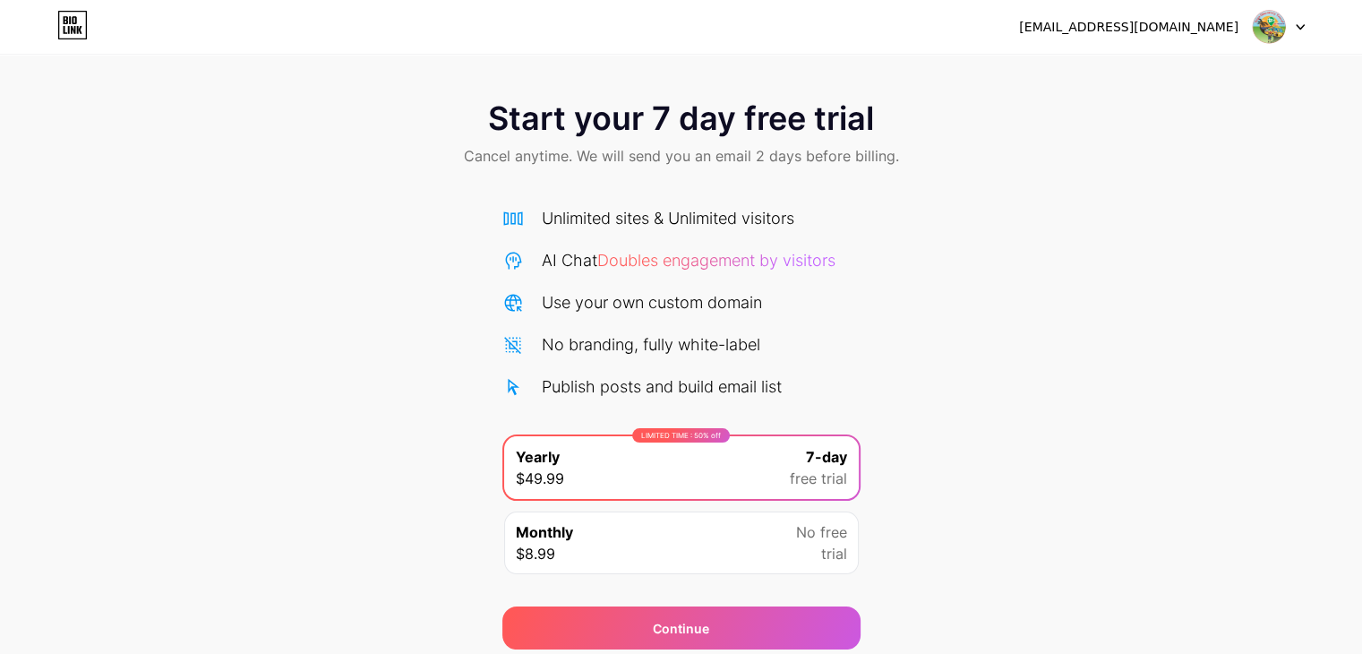
click at [1289, 34] on div at bounding box center [1279, 27] width 52 height 32
click at [1223, 87] on li "Logout" at bounding box center [1193, 73] width 222 height 48
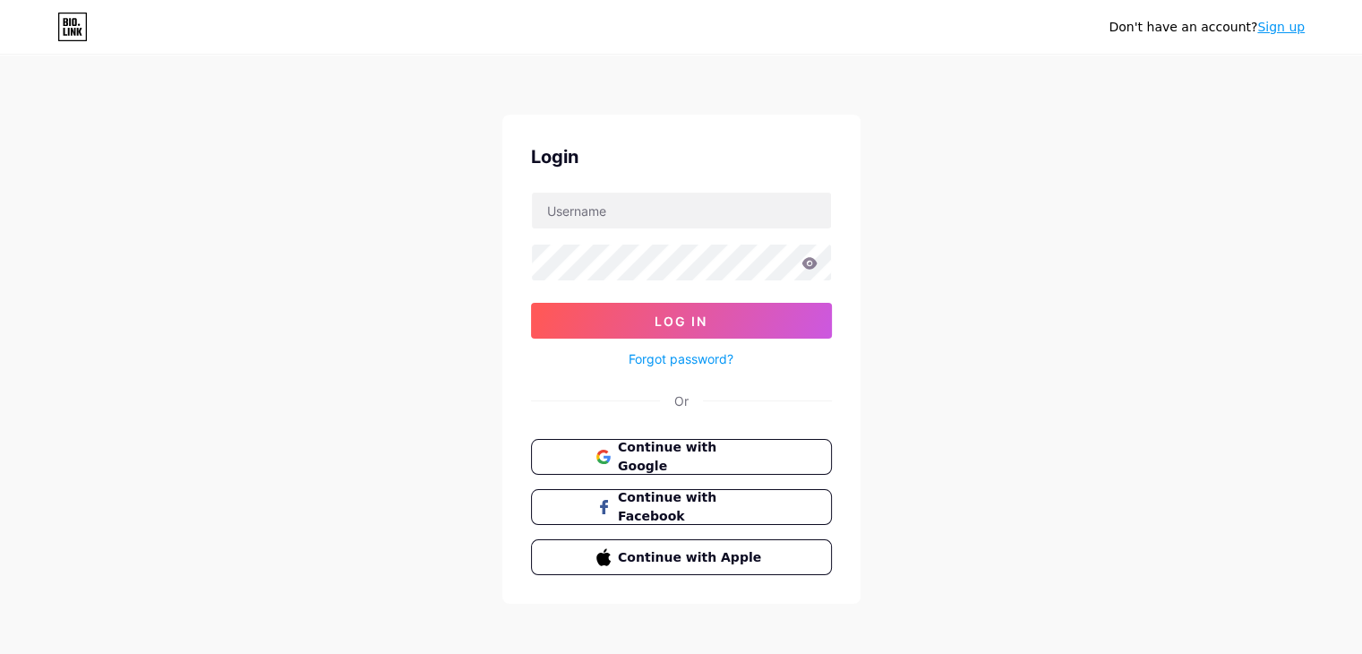
scroll to position [4, 0]
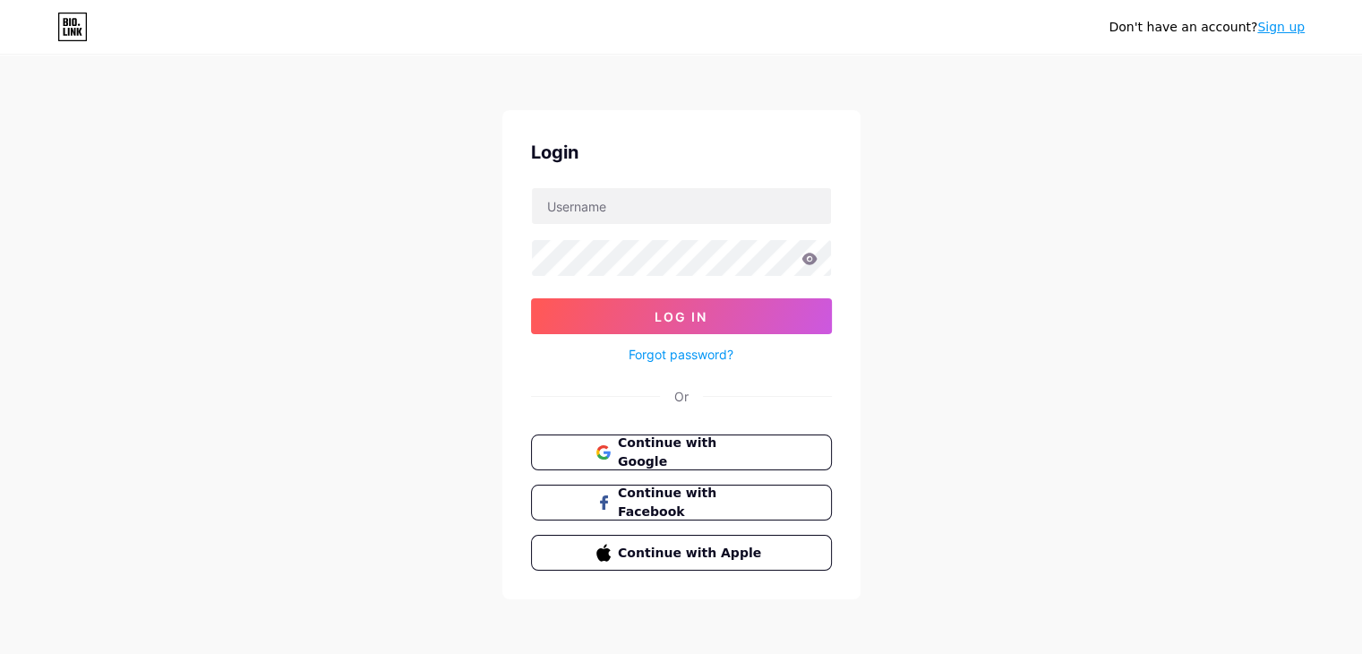
click at [71, 37] on icon at bounding box center [72, 27] width 30 height 29
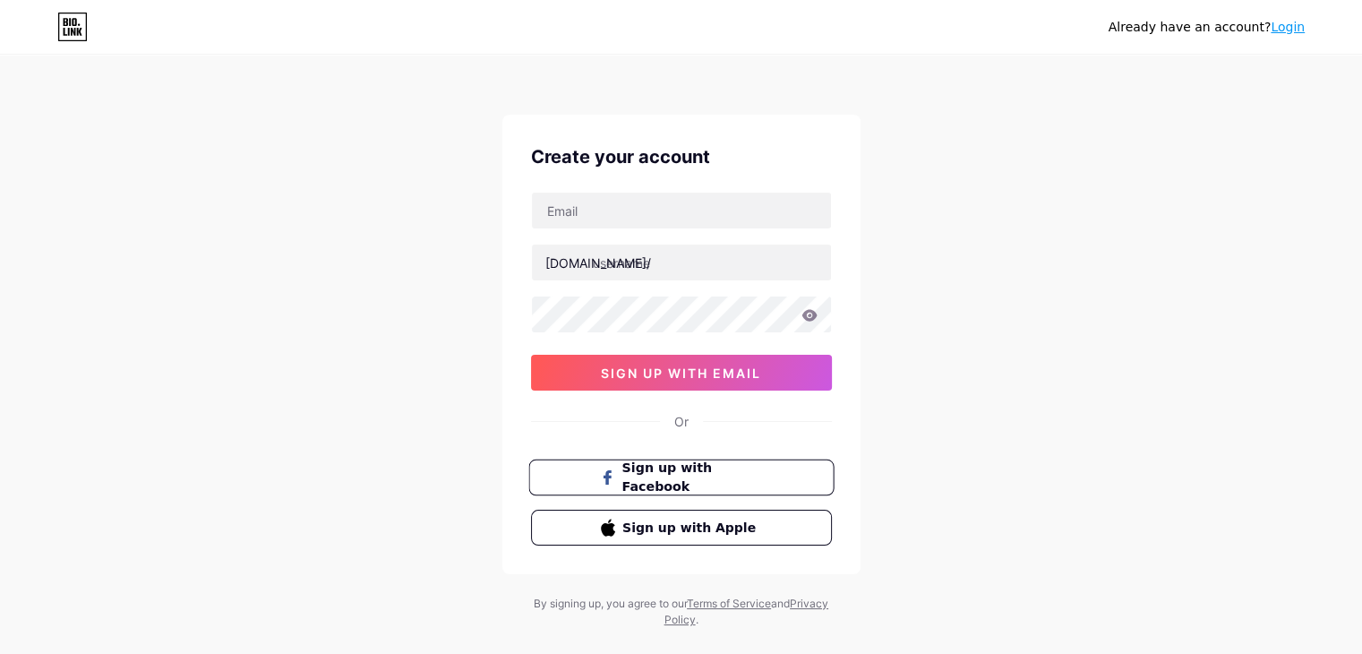
click at [734, 482] on span "Sign up with Facebook" at bounding box center [691, 477] width 141 height 39
